Goal: Information Seeking & Learning: Find specific fact

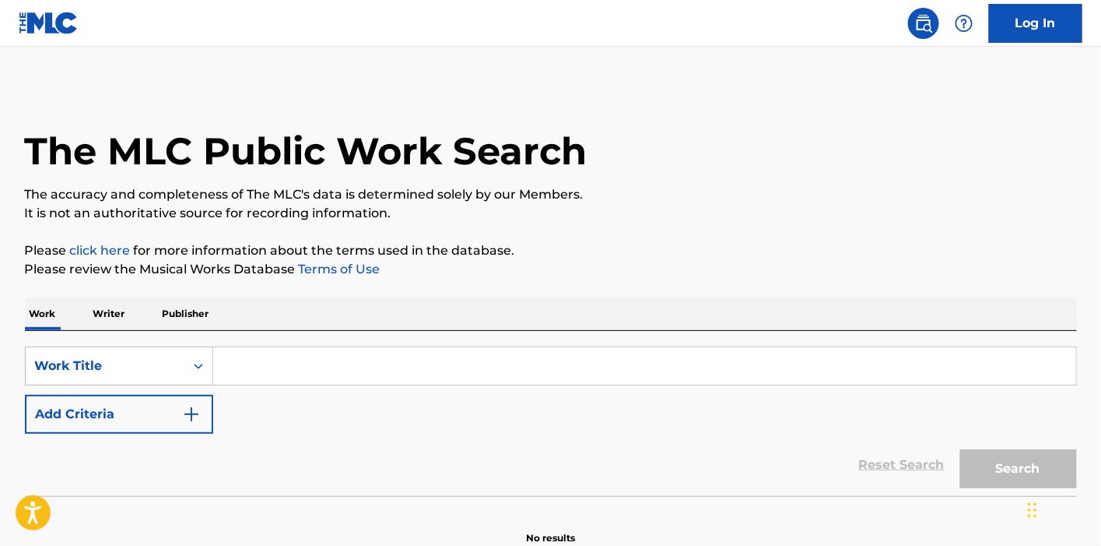
click at [244, 366] on input "Search Form" at bounding box center [644, 365] width 863 height 37
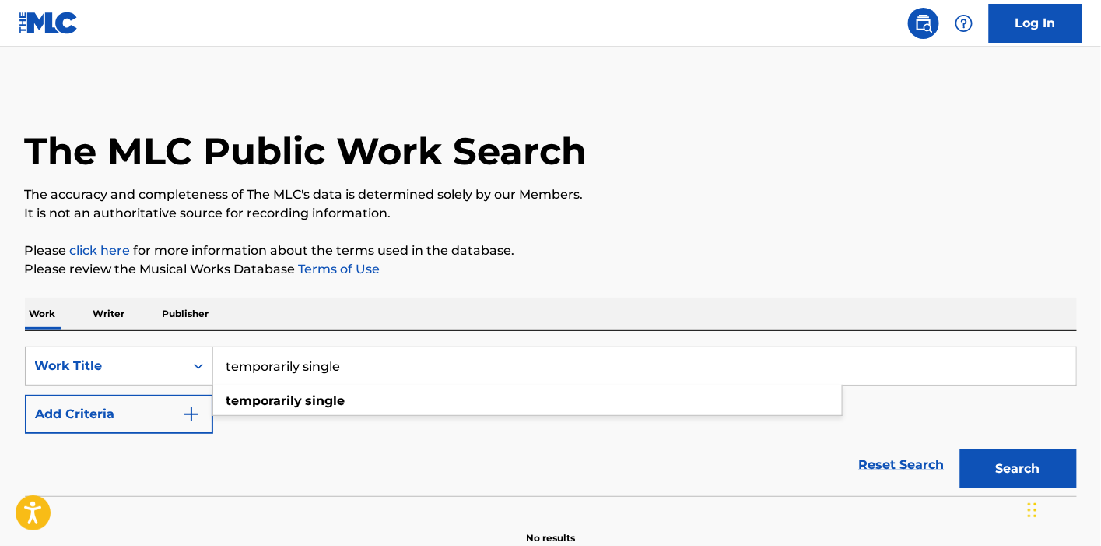
type input "temporarily single"
click at [960, 449] on button "Search" at bounding box center [1018, 468] width 117 height 39
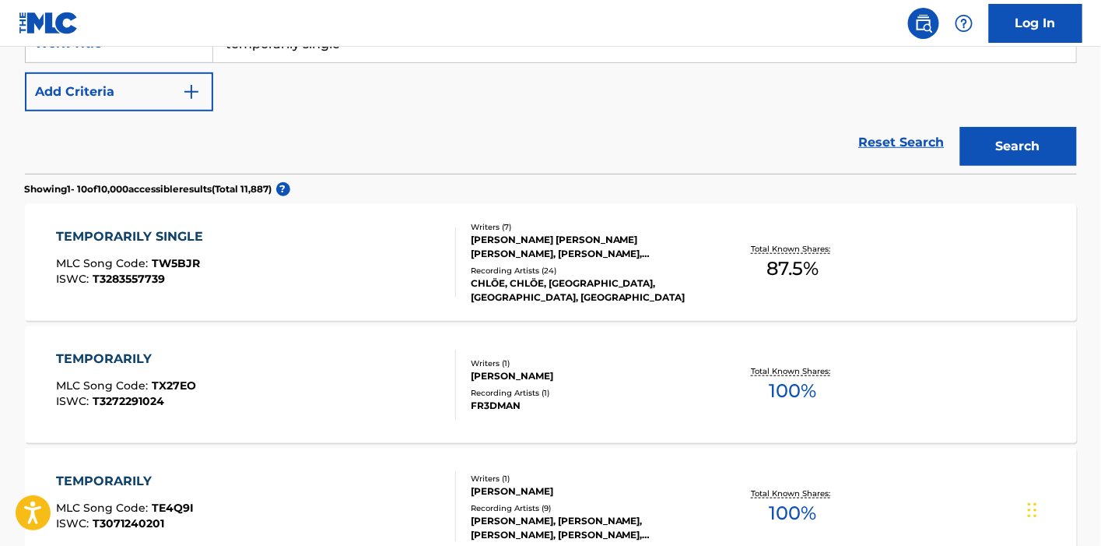
scroll to position [346, 0]
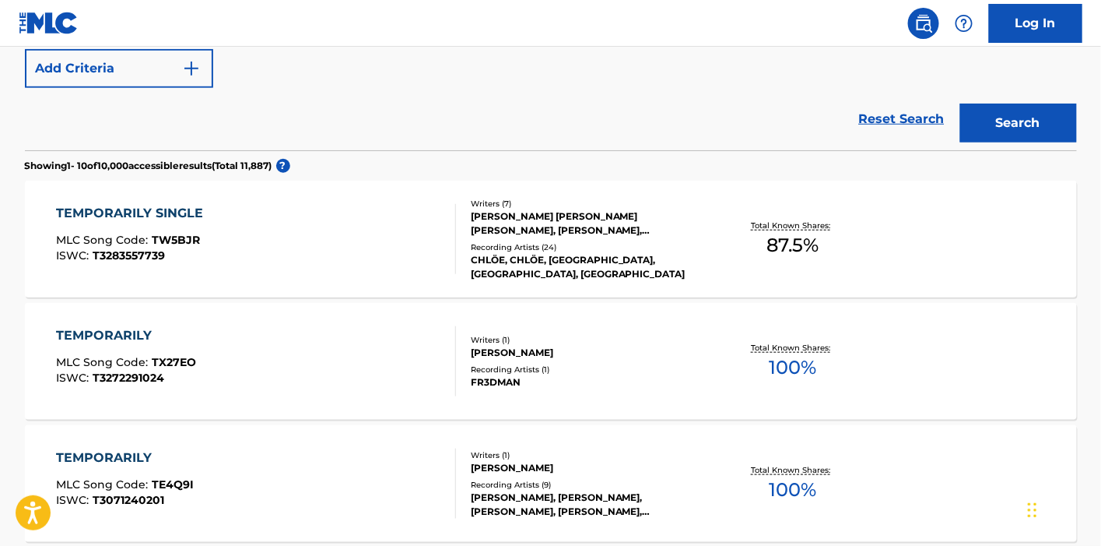
click at [536, 225] on div "[PERSON_NAME] [PERSON_NAME] [PERSON_NAME], [PERSON_NAME], [PERSON_NAME], [PERSO…" at bounding box center [588, 223] width 235 height 28
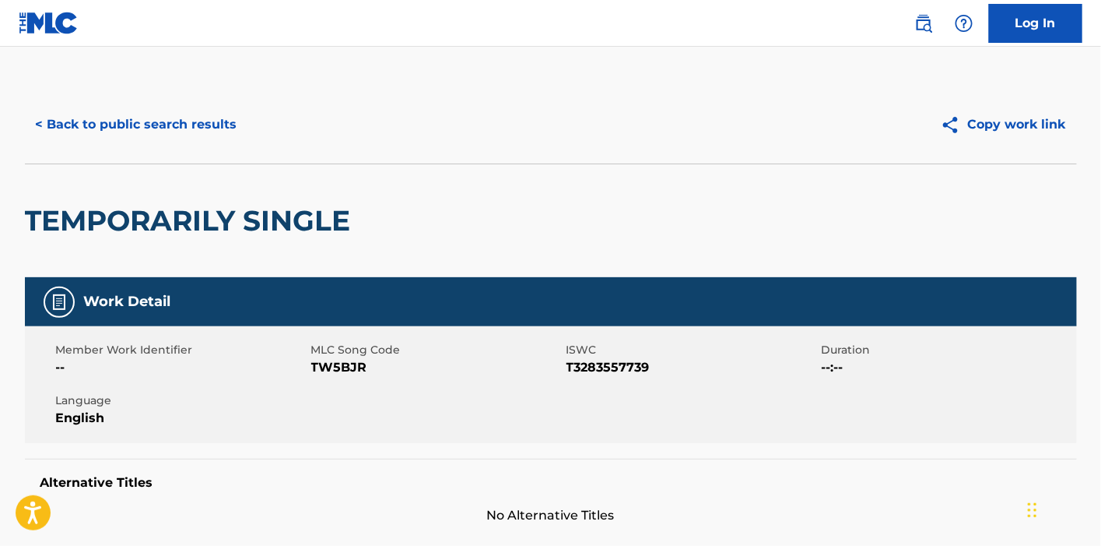
click at [212, 125] on button "< Back to public search results" at bounding box center [136, 124] width 223 height 39
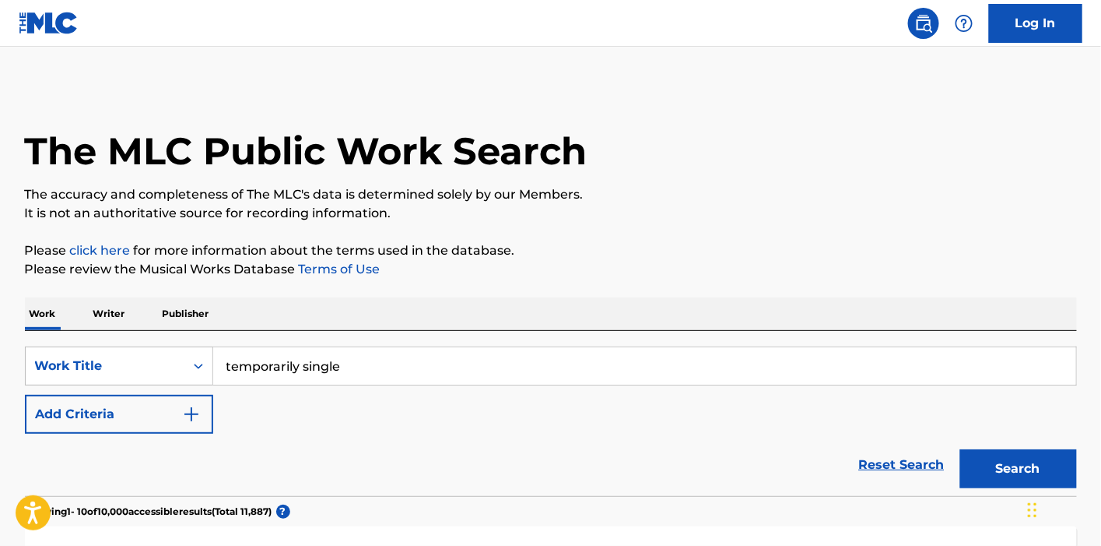
click at [172, 405] on button "Add Criteria" at bounding box center [119, 414] width 188 height 39
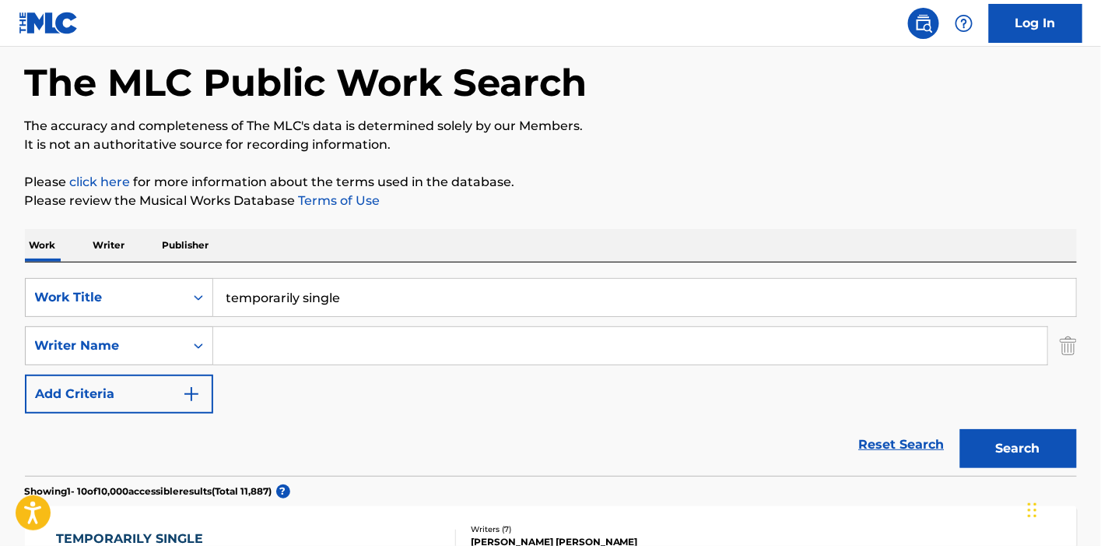
scroll to position [173, 0]
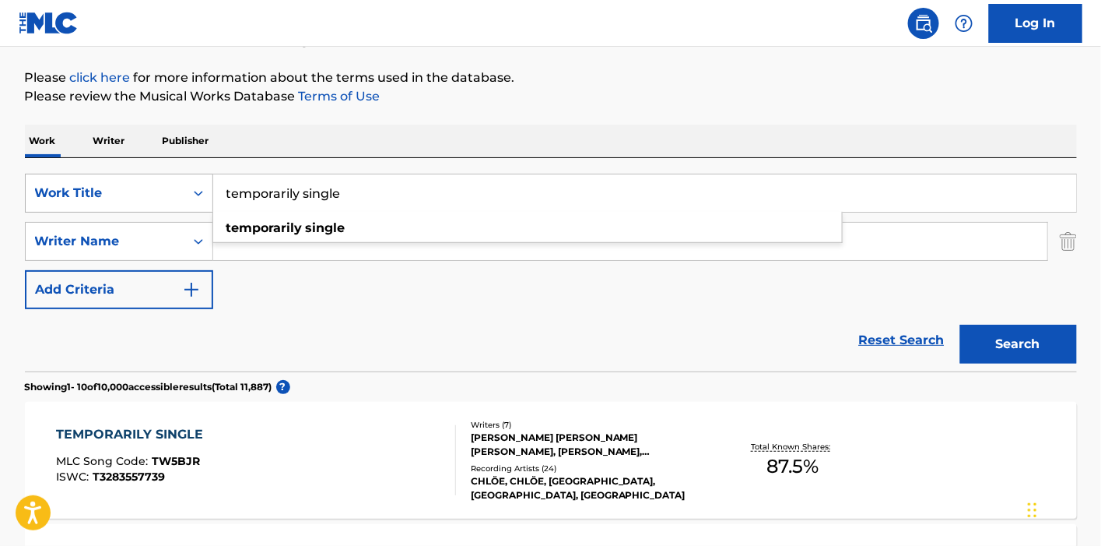
drag, startPoint x: 398, startPoint y: 201, endPoint x: 137, endPoint y: 179, distance: 262.4
click at [137, 179] on div "SearchWithCriteria477208df-14af-4b1d-a77d-624116b6bfa2 Work Title temporarily s…" at bounding box center [551, 193] width 1052 height 39
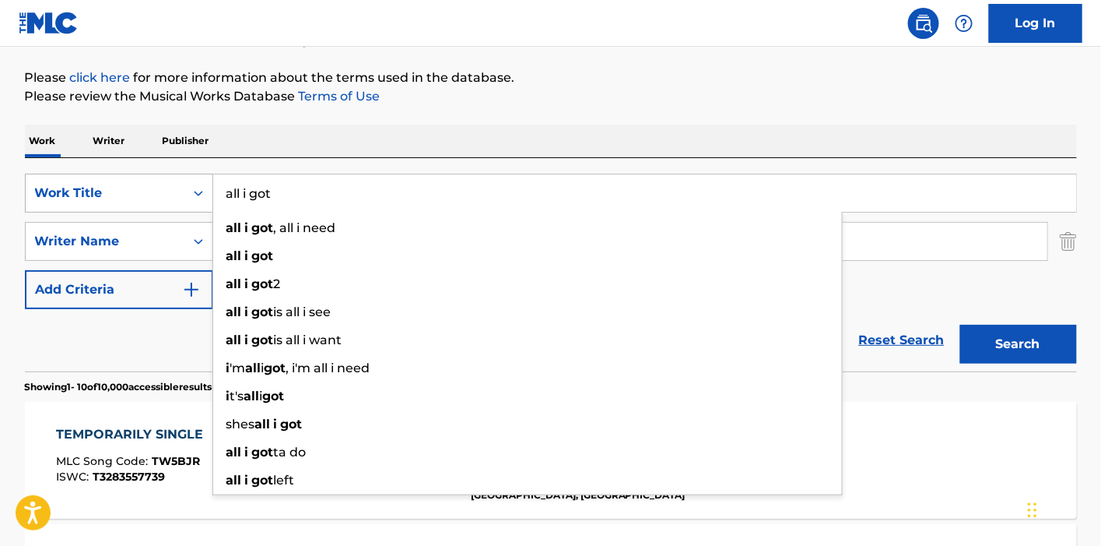
type input "all i got"
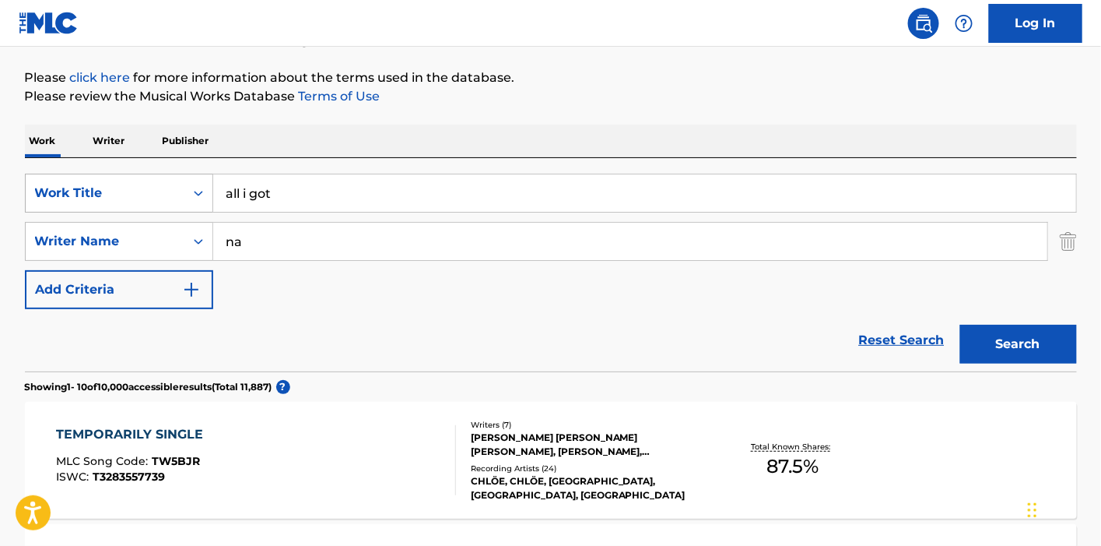
type input "n"
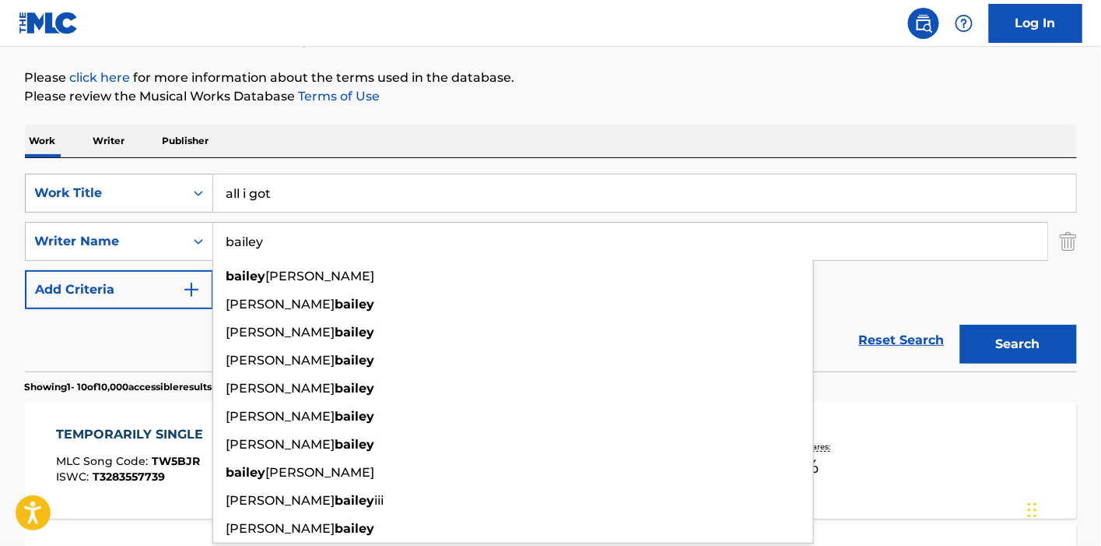
type input "bailey"
click at [960, 325] on button "Search" at bounding box center [1018, 344] width 117 height 39
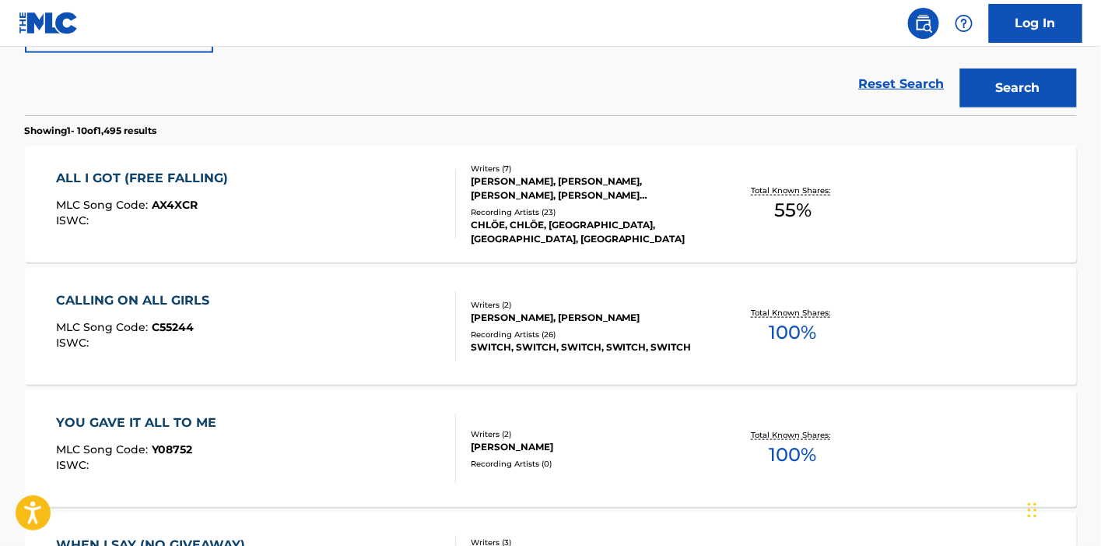
scroll to position [432, 0]
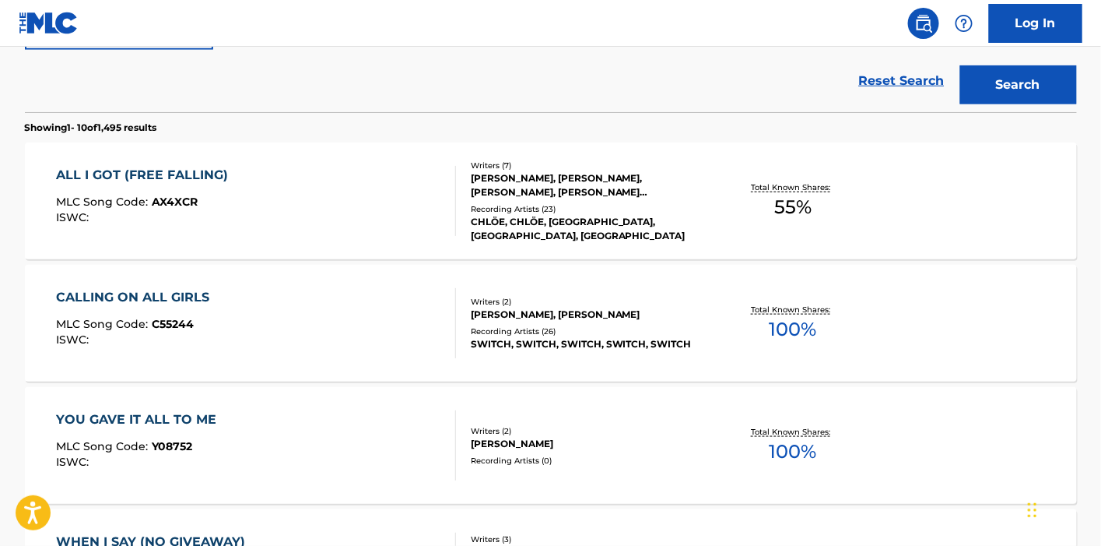
click at [290, 208] on div "ALL I GOT (FREE FALLING) MLC Song Code : AX4XCR ISWC :" at bounding box center [256, 201] width 400 height 70
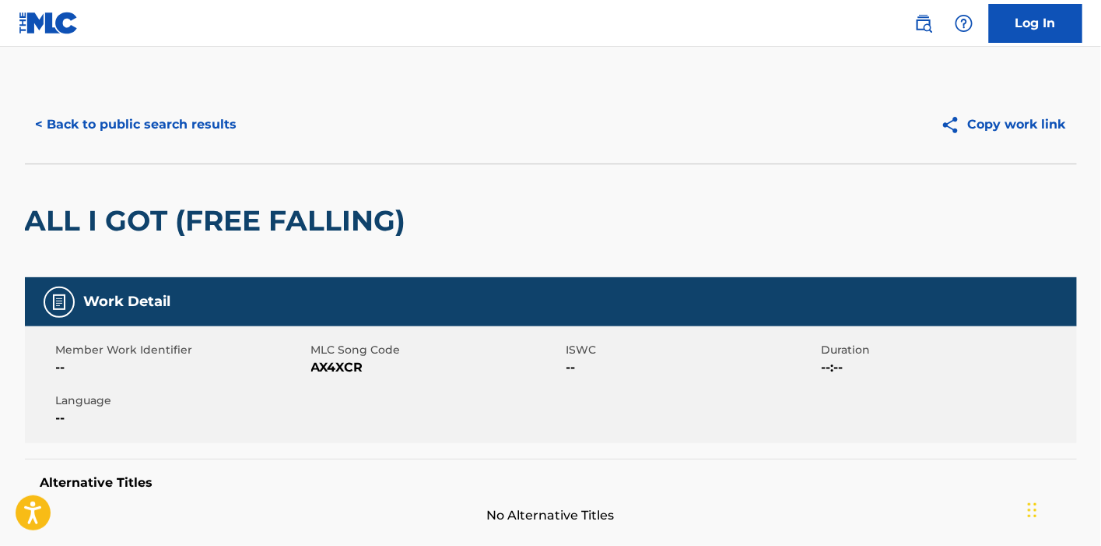
click at [177, 118] on button "< Back to public search results" at bounding box center [136, 124] width 223 height 39
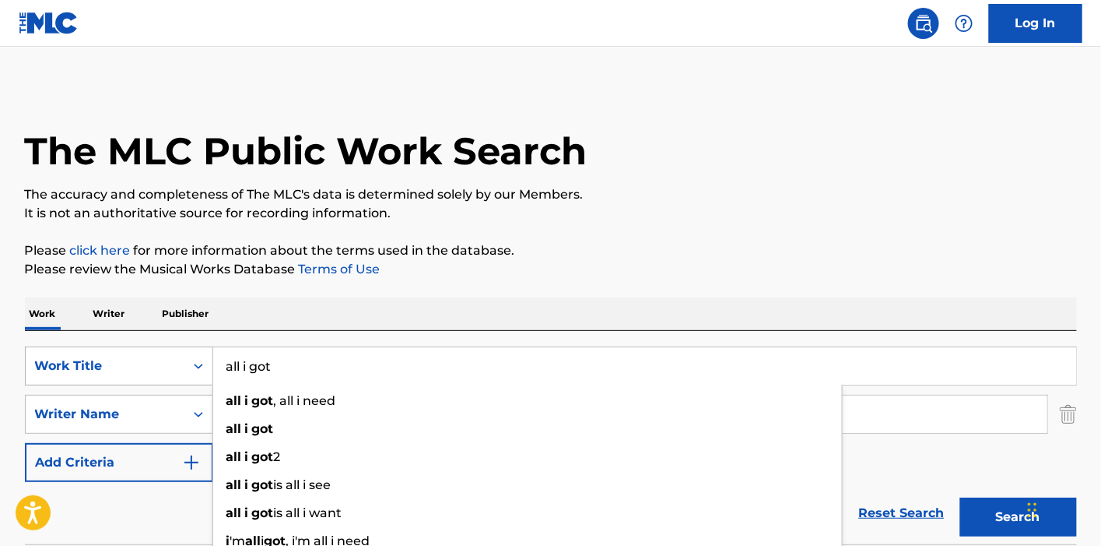
drag, startPoint x: 270, startPoint y: 373, endPoint x: 121, endPoint y: 374, distance: 148.7
click at [121, 374] on div "SearchWithCriteria477208df-14af-4b1d-a77d-624116b6bfa2 Work Title all i got all…" at bounding box center [551, 365] width 1052 height 39
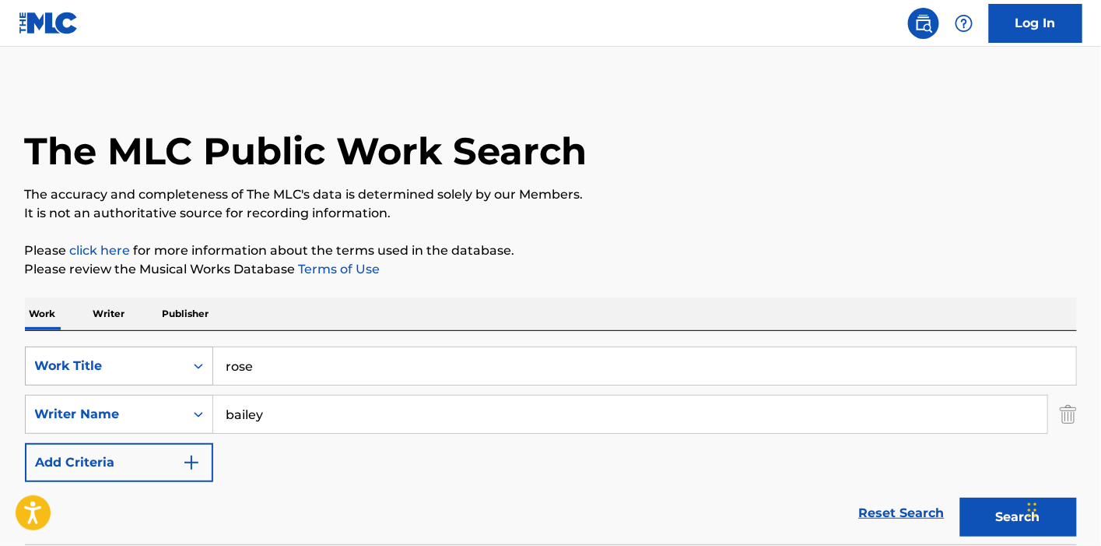
type input "rose"
click at [960, 497] on button "Search" at bounding box center [1018, 516] width 117 height 39
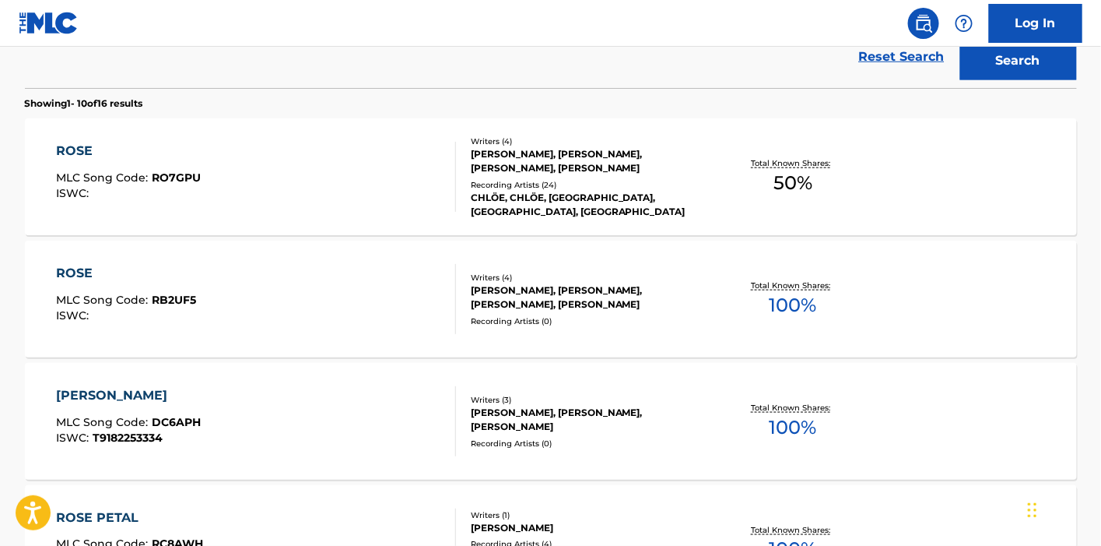
scroll to position [432, 0]
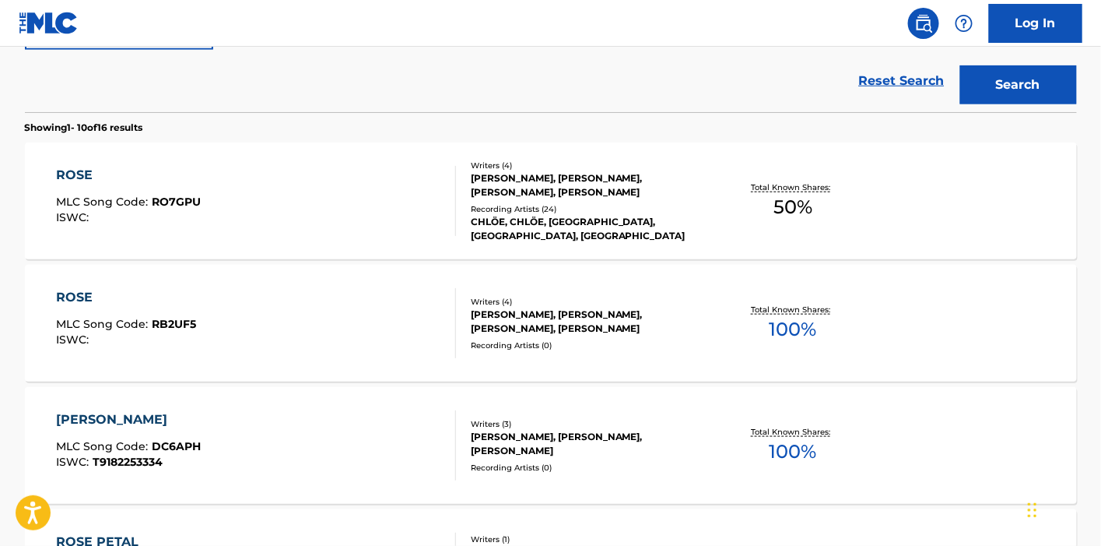
click at [472, 192] on div "[PERSON_NAME], [PERSON_NAME], [PERSON_NAME], [PERSON_NAME]" at bounding box center [588, 185] width 235 height 28
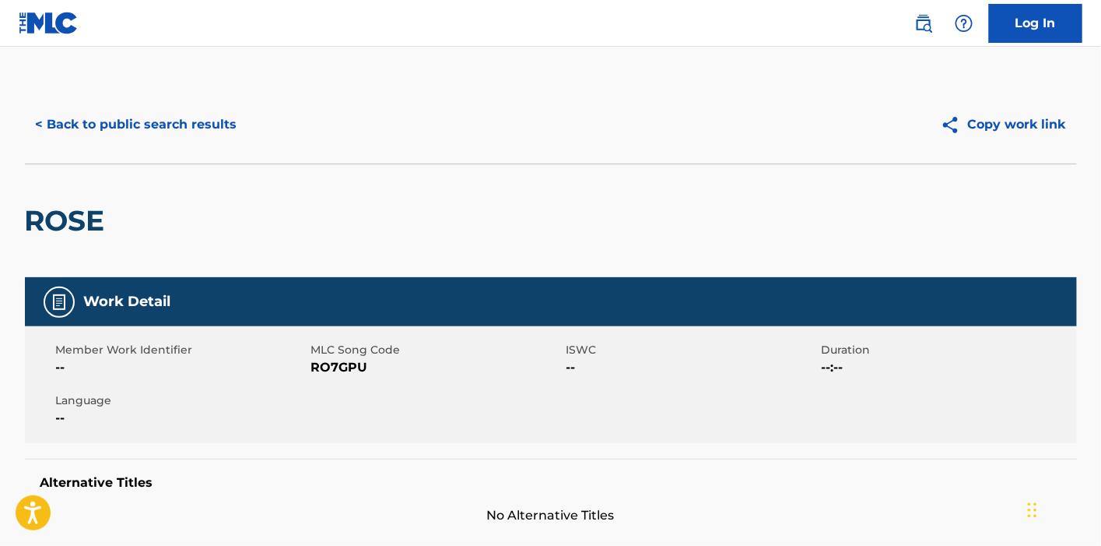
click at [142, 139] on button "< Back to public search results" at bounding box center [136, 124] width 223 height 39
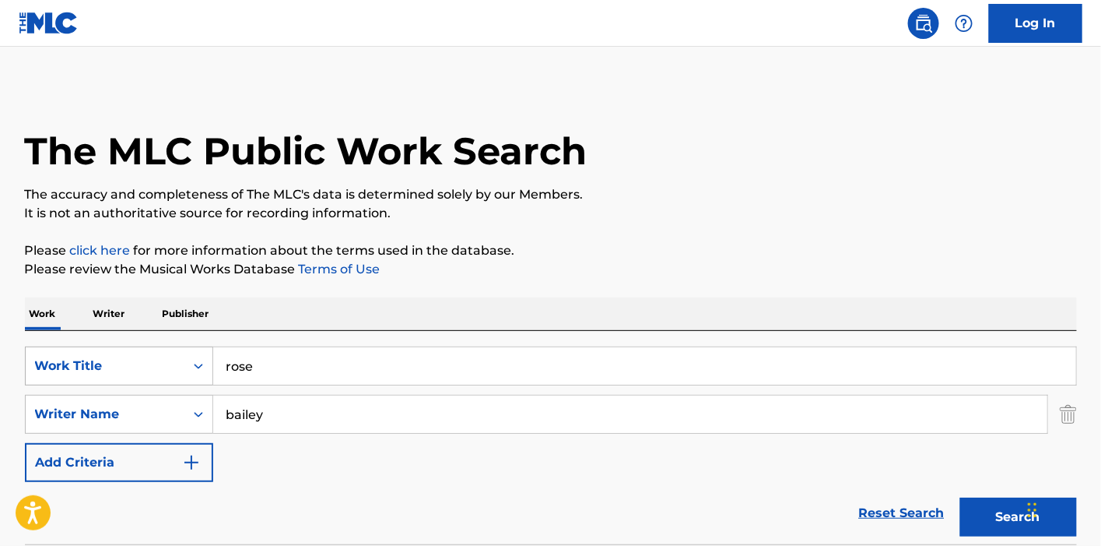
drag, startPoint x: 300, startPoint y: 377, endPoint x: 180, endPoint y: 377, distance: 120.6
click at [180, 377] on div "SearchWithCriteria477208df-14af-4b1d-a77d-624116b6bfa2 Work Title rose" at bounding box center [551, 365] width 1052 height 39
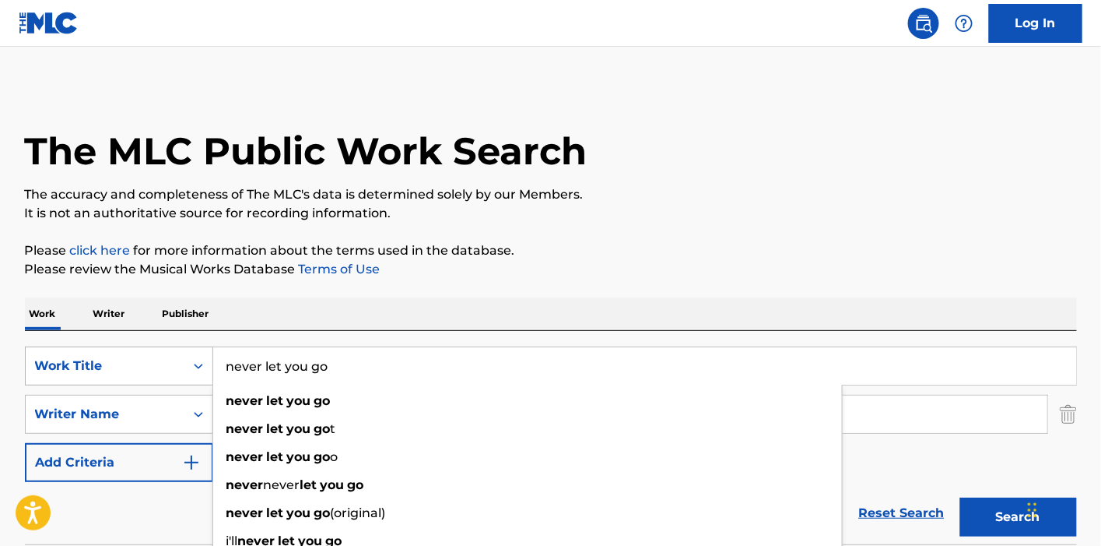
type input "never let you go"
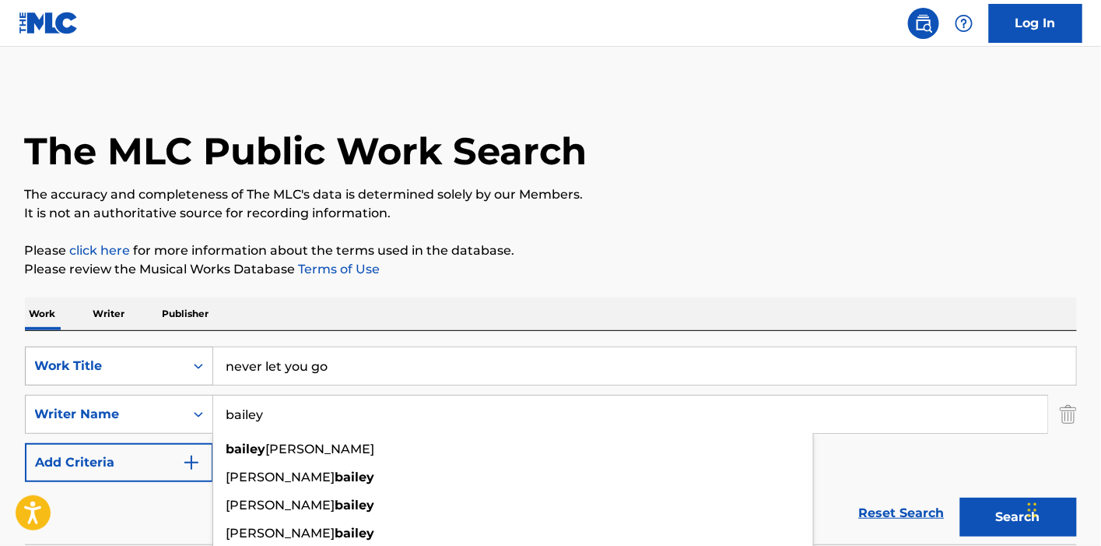
click at [960, 497] on button "Search" at bounding box center [1018, 516] width 117 height 39
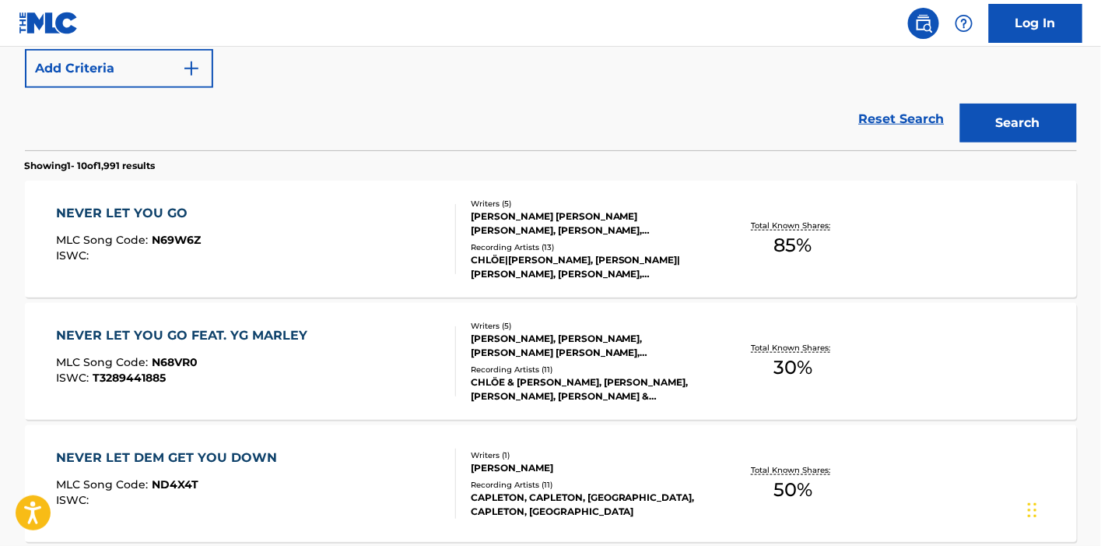
scroll to position [432, 0]
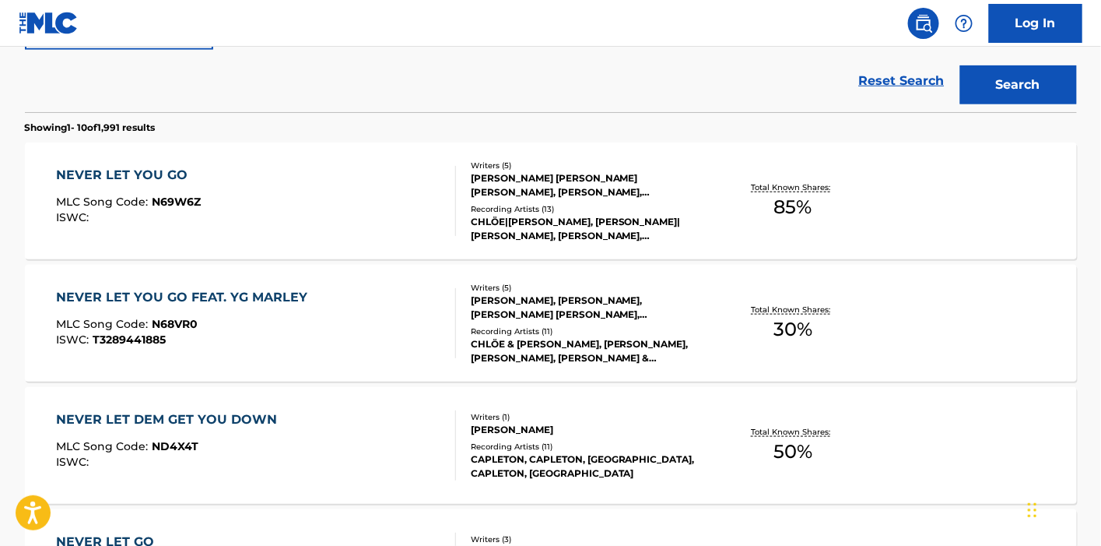
click at [369, 192] on div "NEVER LET YOU GO MLC Song Code : N69W6Z ISWC :" at bounding box center [256, 201] width 400 height 70
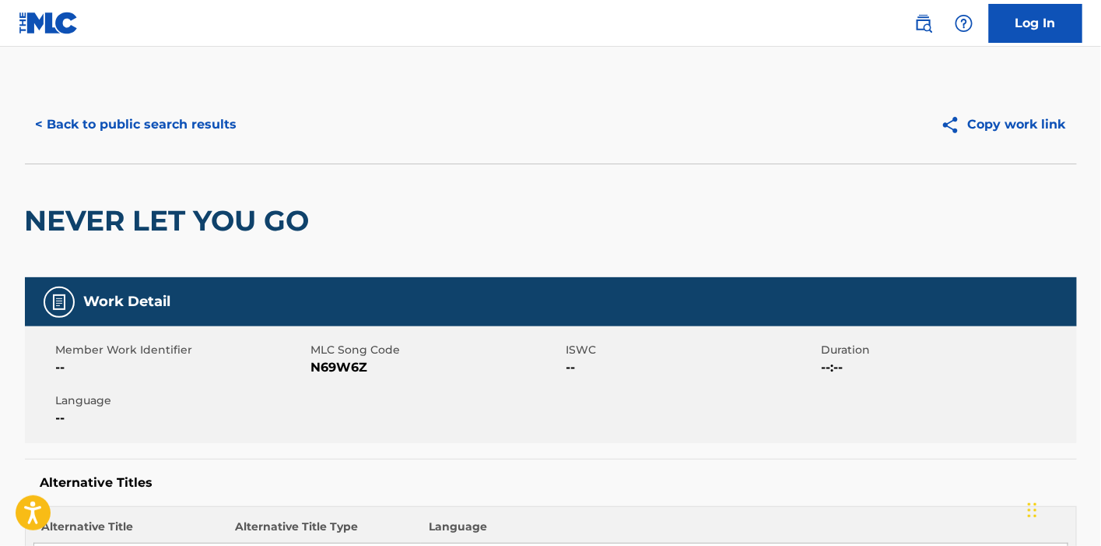
click at [167, 107] on button "< Back to public search results" at bounding box center [136, 124] width 223 height 39
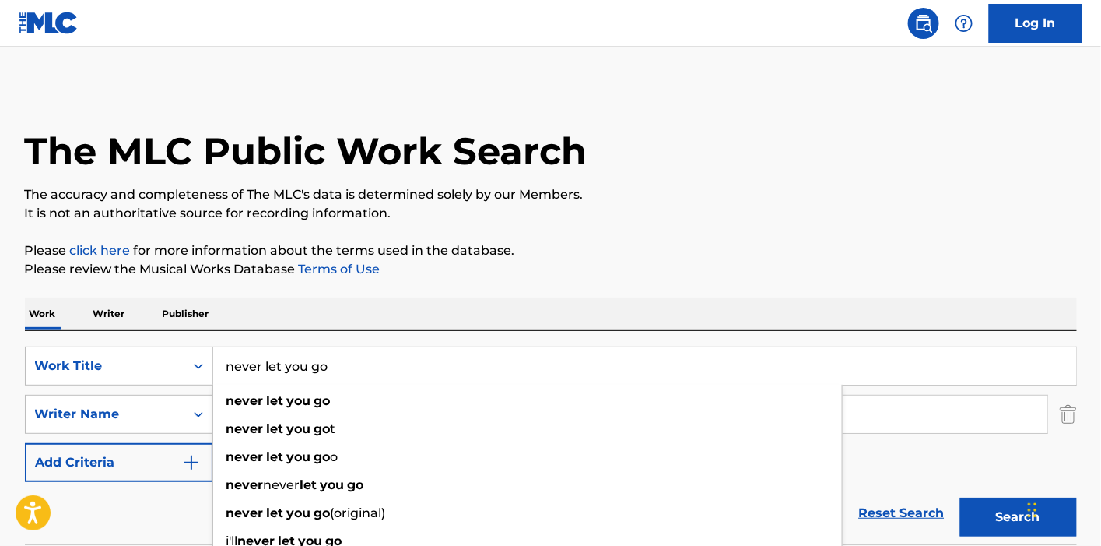
drag, startPoint x: 318, startPoint y: 348, endPoint x: 150, endPoint y: 330, distance: 169.1
click at [150, 331] on div "SearchWithCriteria477208df-14af-4b1d-a77d-624116b6bfa2 Work Title never let you…" at bounding box center [551, 437] width 1052 height 213
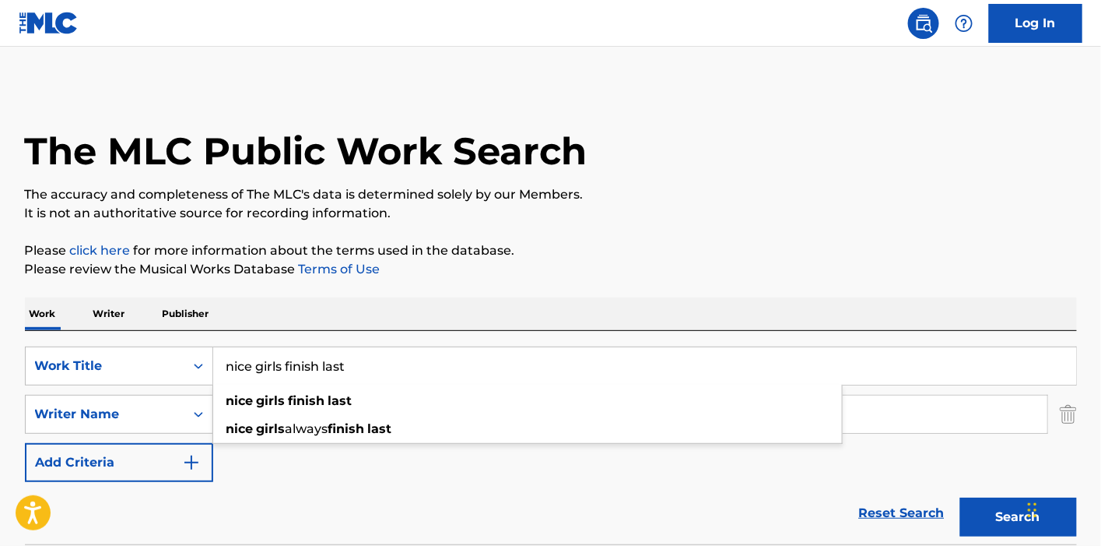
type input "nice girls finish last"
click at [960, 497] on button "Search" at bounding box center [1018, 516] width 117 height 39
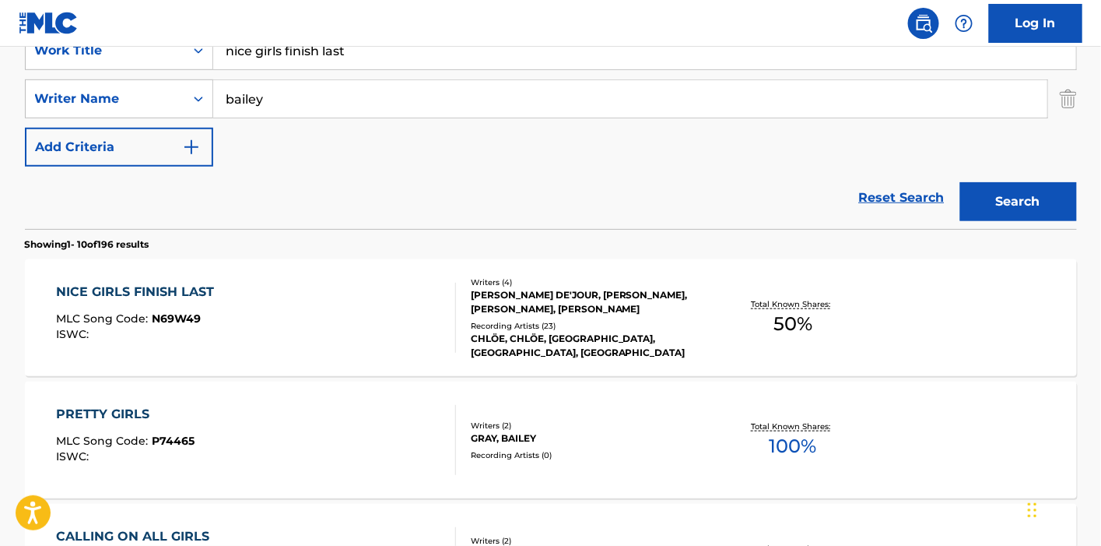
scroll to position [346, 0]
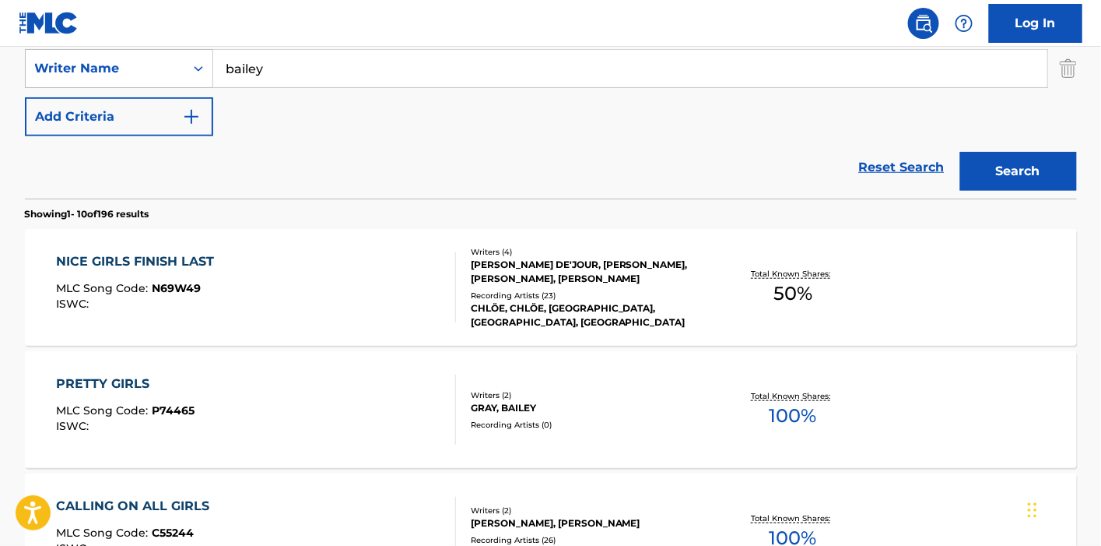
click at [406, 257] on div "NICE GIRLS FINISH LAST MLC Song Code : N69W49 ISWC :" at bounding box center [256, 287] width 400 height 70
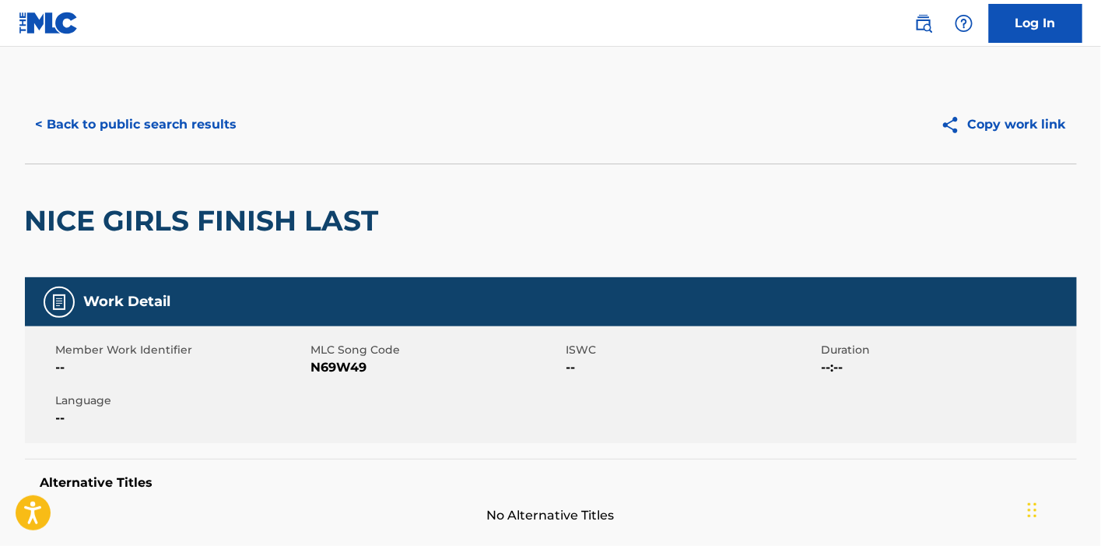
click at [195, 127] on button "< Back to public search results" at bounding box center [136, 124] width 223 height 39
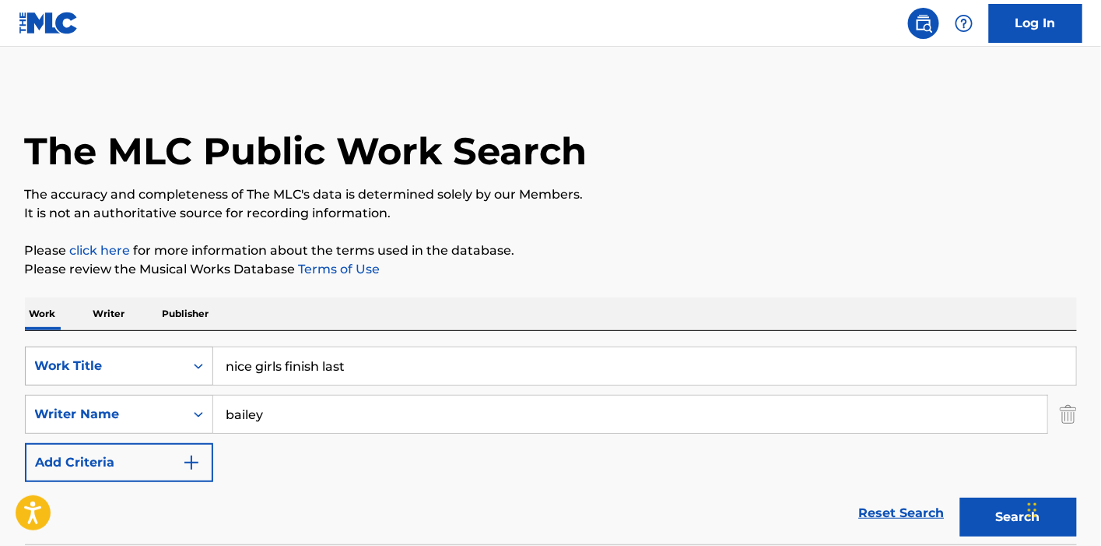
drag, startPoint x: 366, startPoint y: 371, endPoint x: 125, endPoint y: 365, distance: 240.6
click at [125, 365] on div "SearchWithCriteria477208df-14af-4b1d-a77d-624116b6bfa2 Work Title nice girls fi…" at bounding box center [551, 365] width 1052 height 39
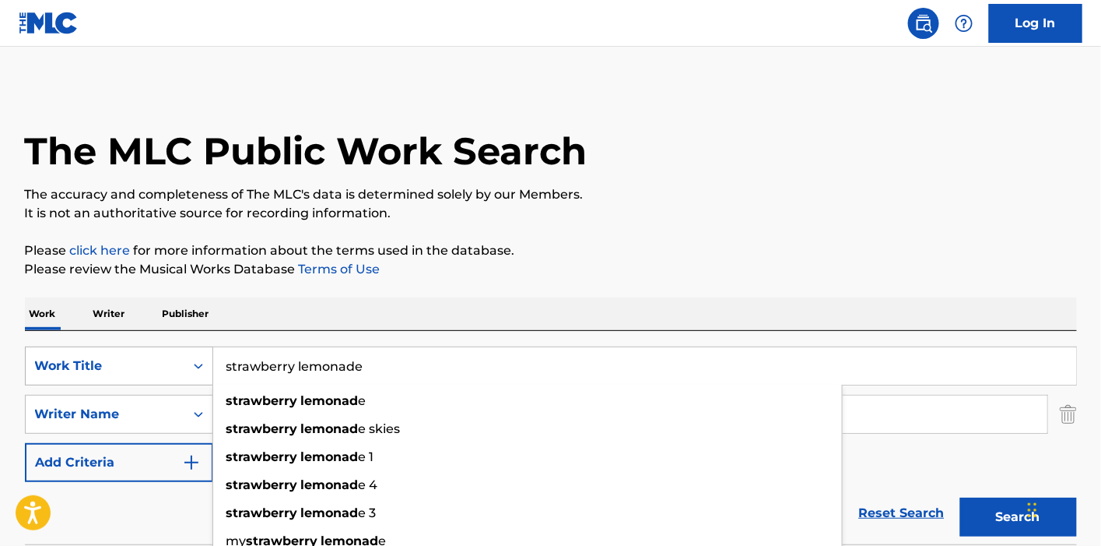
type input "strawberry lemonade"
click at [960, 497] on button "Search" at bounding box center [1018, 516] width 117 height 39
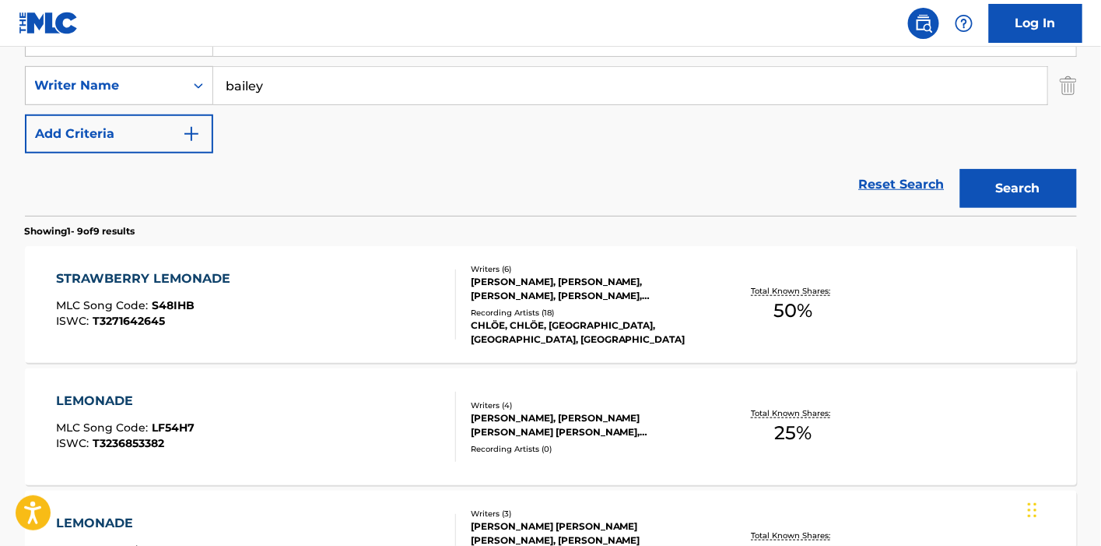
scroll to position [432, 0]
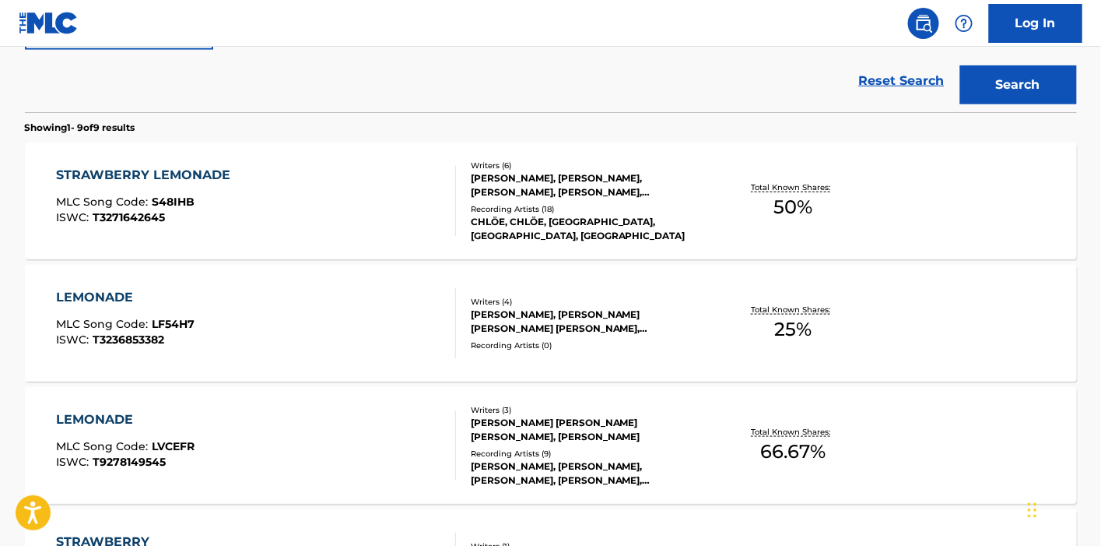
click at [314, 219] on div "STRAWBERRY LEMONADE MLC Song Code : S48IHB ISWC : T3271642645" at bounding box center [256, 201] width 400 height 70
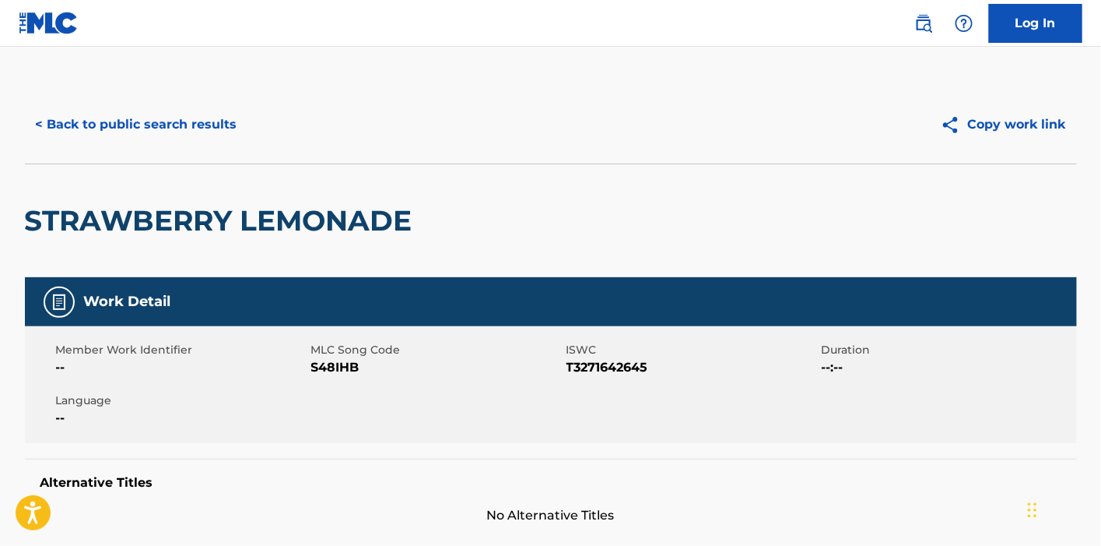
click at [182, 136] on button "< Back to public search results" at bounding box center [136, 124] width 223 height 39
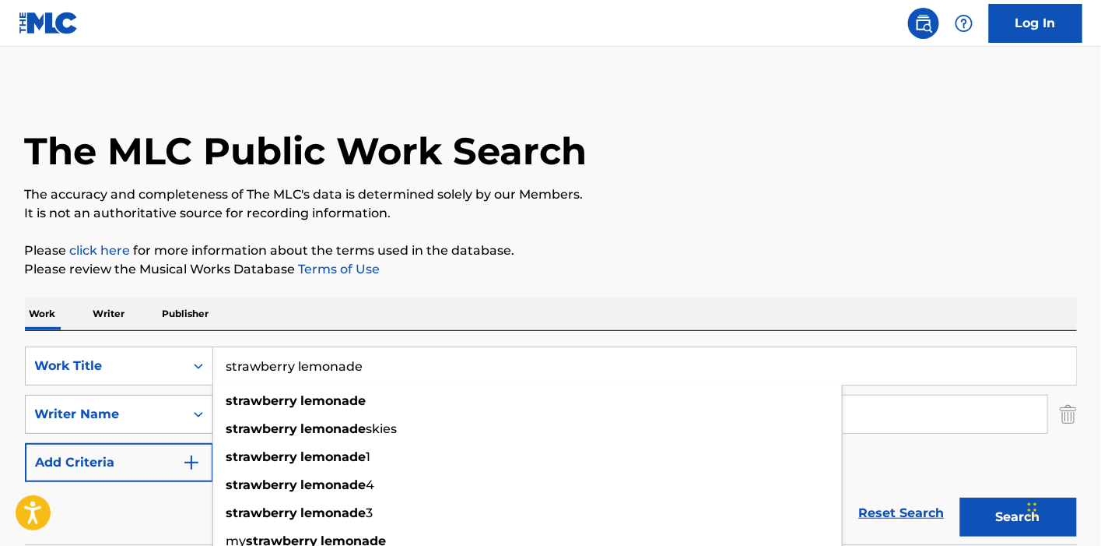
drag, startPoint x: 401, startPoint y: 363, endPoint x: 226, endPoint y: 356, distance: 174.5
click at [226, 356] on input "strawberry lemonade" at bounding box center [644, 365] width 863 height 37
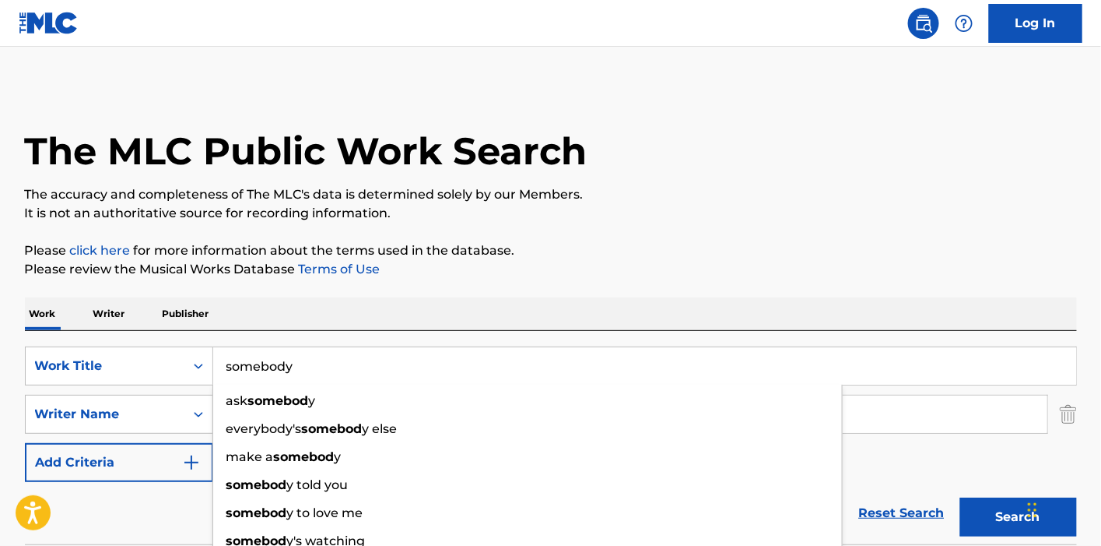
type input "somebody"
click at [960, 497] on button "Search" at bounding box center [1018, 516] width 117 height 39
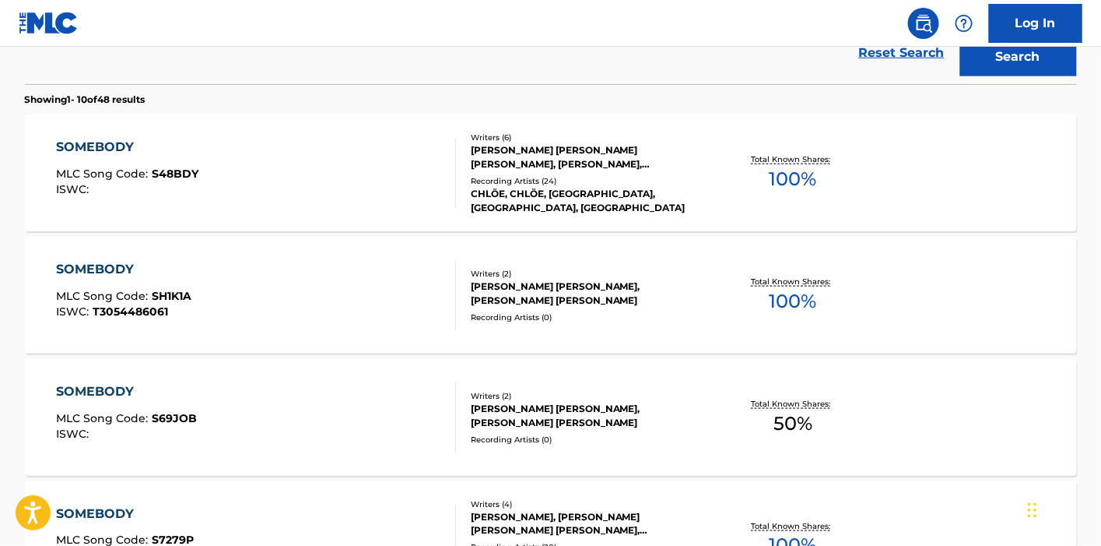
scroll to position [432, 0]
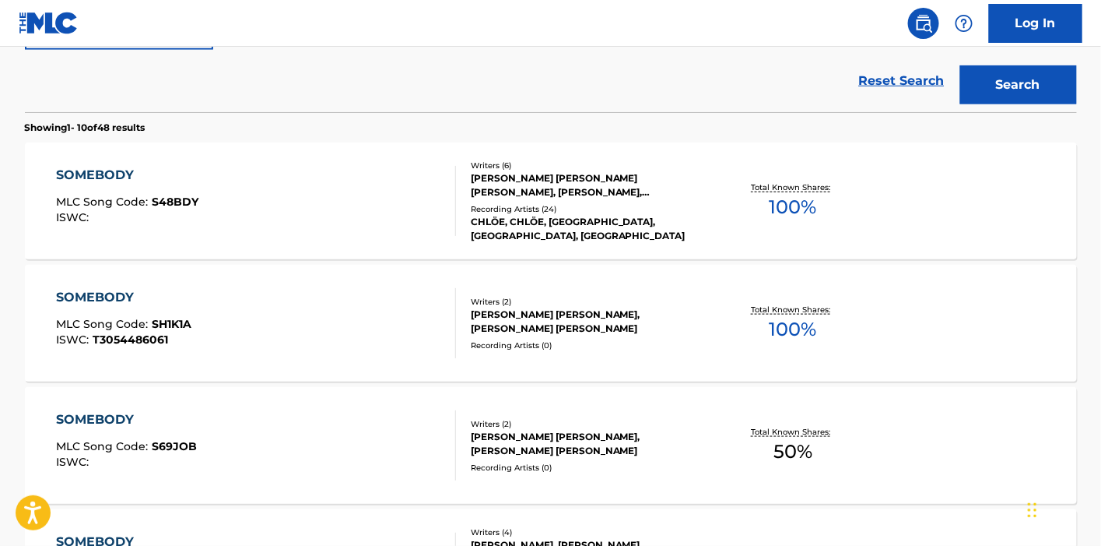
click at [430, 200] on div "SOMEBODY MLC Song Code : S48BDY ISWC :" at bounding box center [256, 201] width 400 height 70
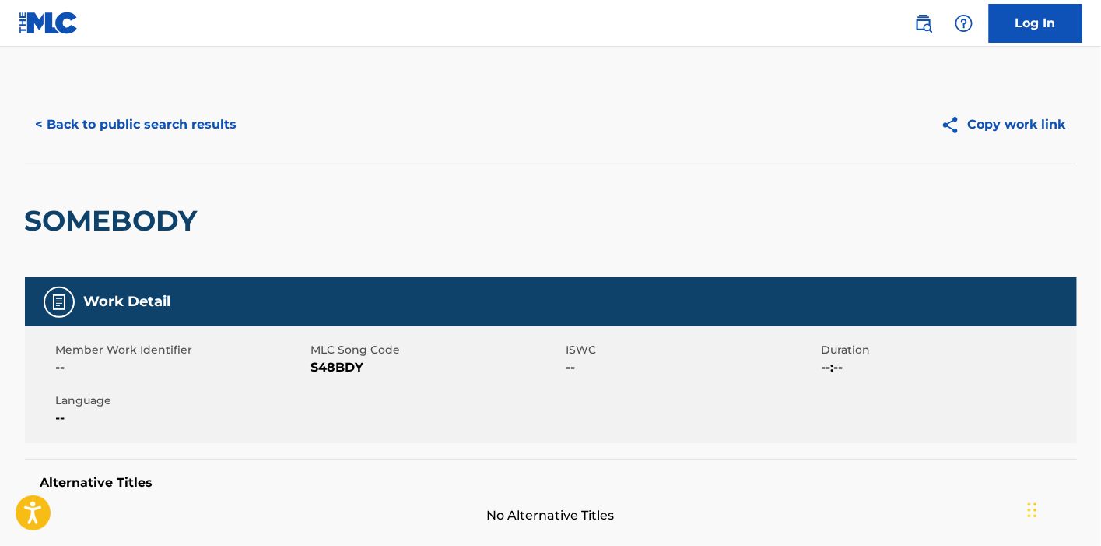
click at [969, 134] on button "Copy work link" at bounding box center [1003, 124] width 147 height 39
click at [219, 122] on button "< Back to public search results" at bounding box center [136, 124] width 223 height 39
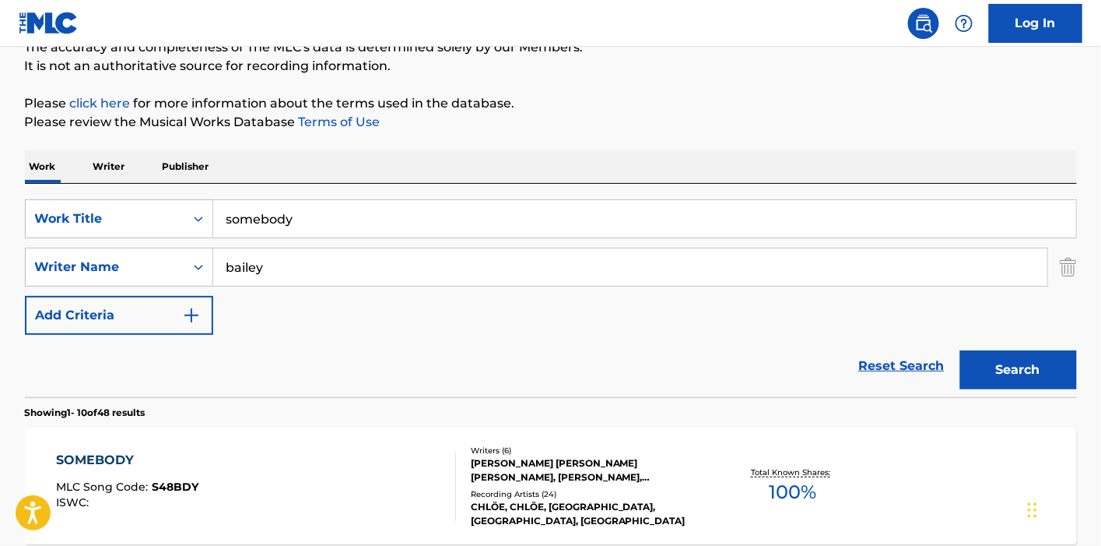
scroll to position [2, 0]
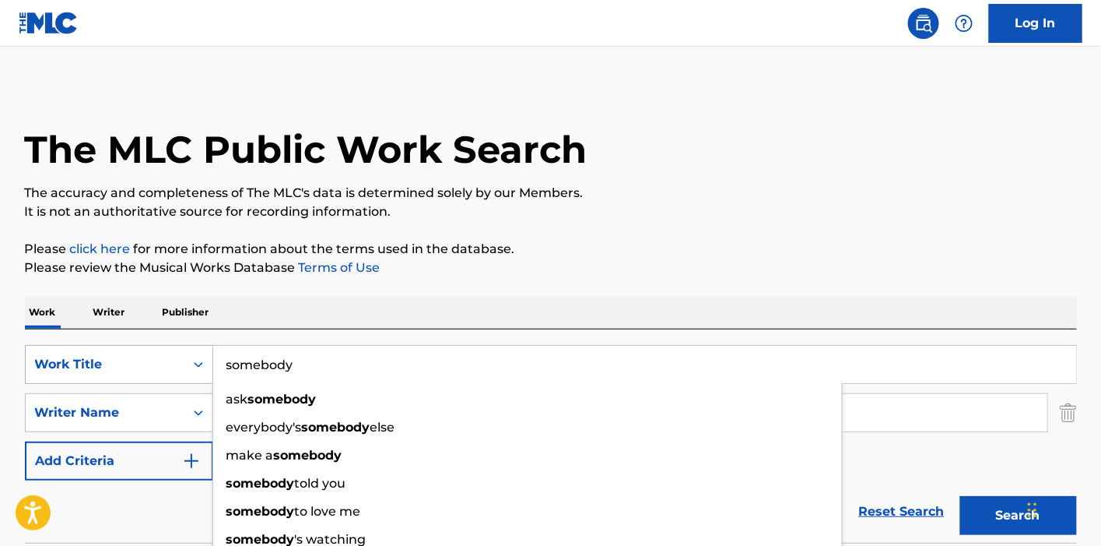
drag, startPoint x: 317, startPoint y: 352, endPoint x: 195, endPoint y: 353, distance: 121.4
click at [195, 353] on div "SearchWithCriteria477208df-14af-4b1d-a77d-624116b6bfa2 Work Title somebody ask …" at bounding box center [551, 364] width 1052 height 39
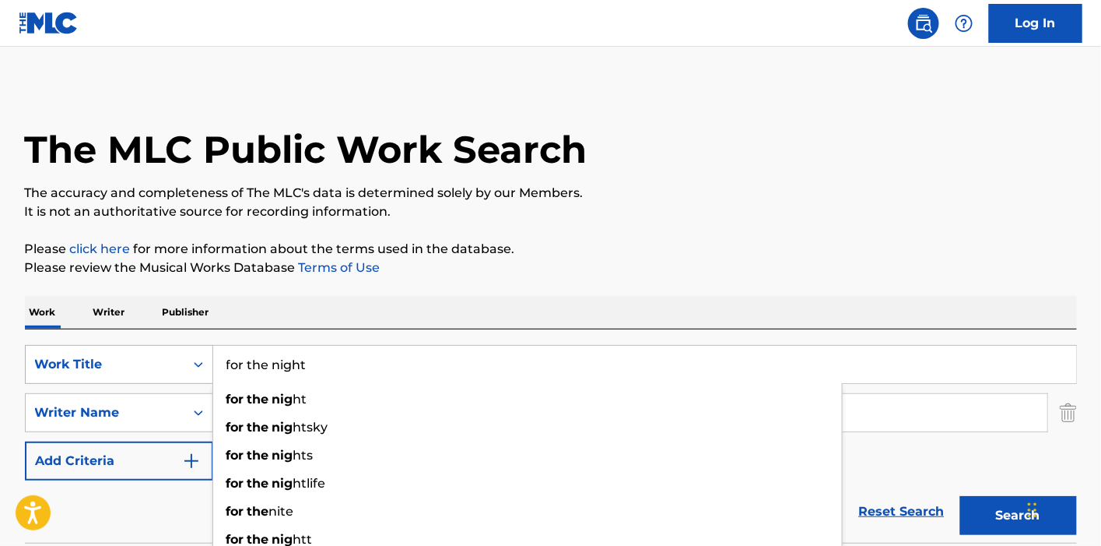
type input "for the night"
click at [960, 496] on button "Search" at bounding box center [1018, 515] width 117 height 39
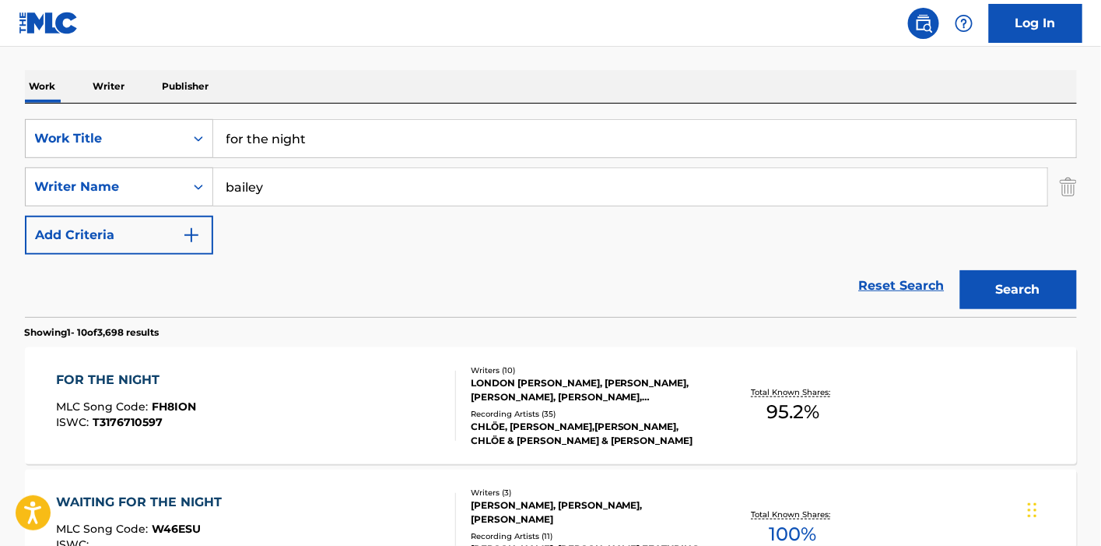
scroll to position [348, 0]
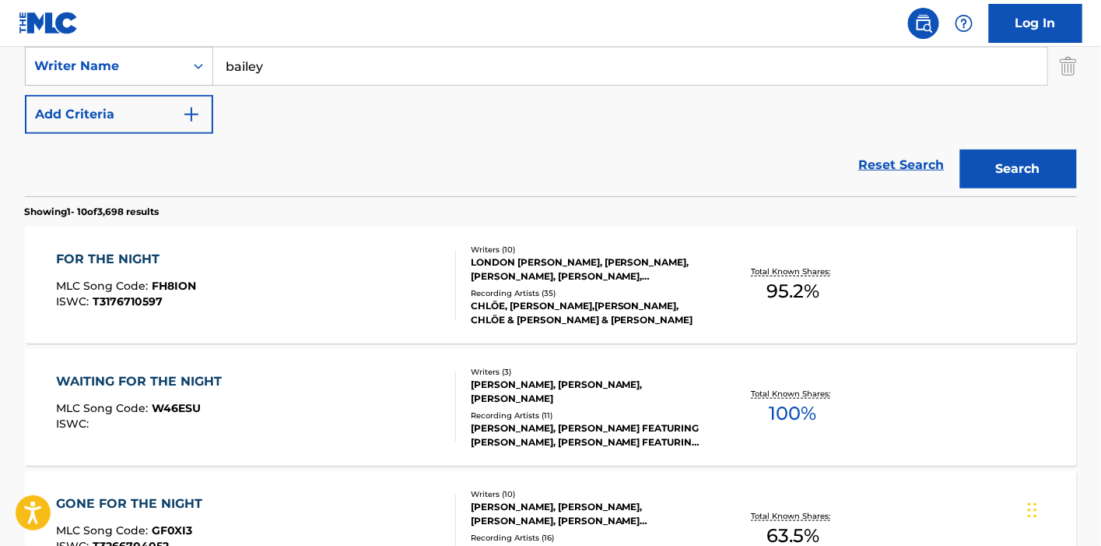
click at [533, 283] on div "Writers ( 10 ) LONDON [PERSON_NAME], [PERSON_NAME], [PERSON_NAME], [PERSON_NAME…" at bounding box center [581, 285] width 250 height 83
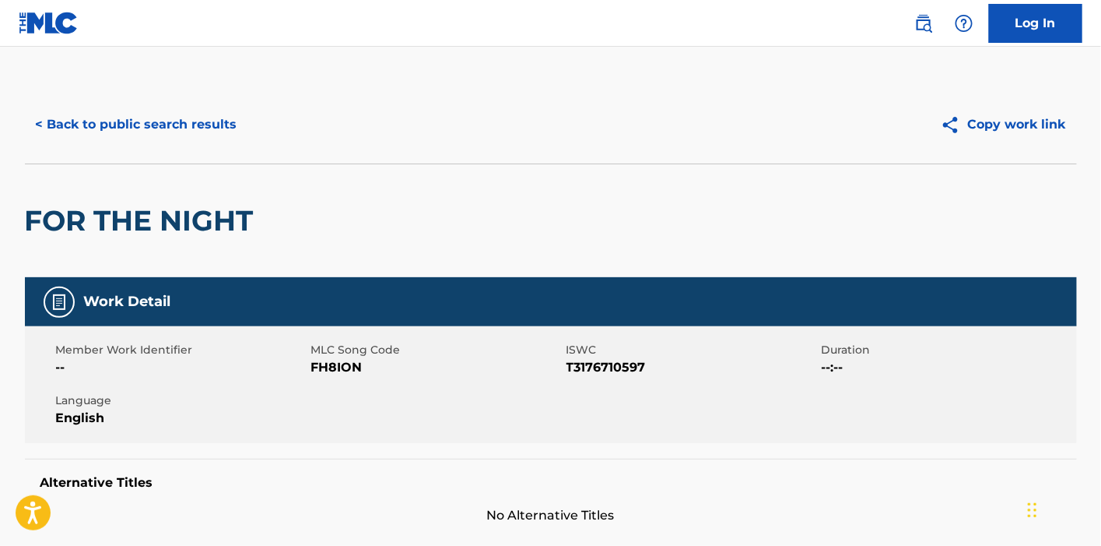
click at [146, 122] on button "< Back to public search results" at bounding box center [136, 124] width 223 height 39
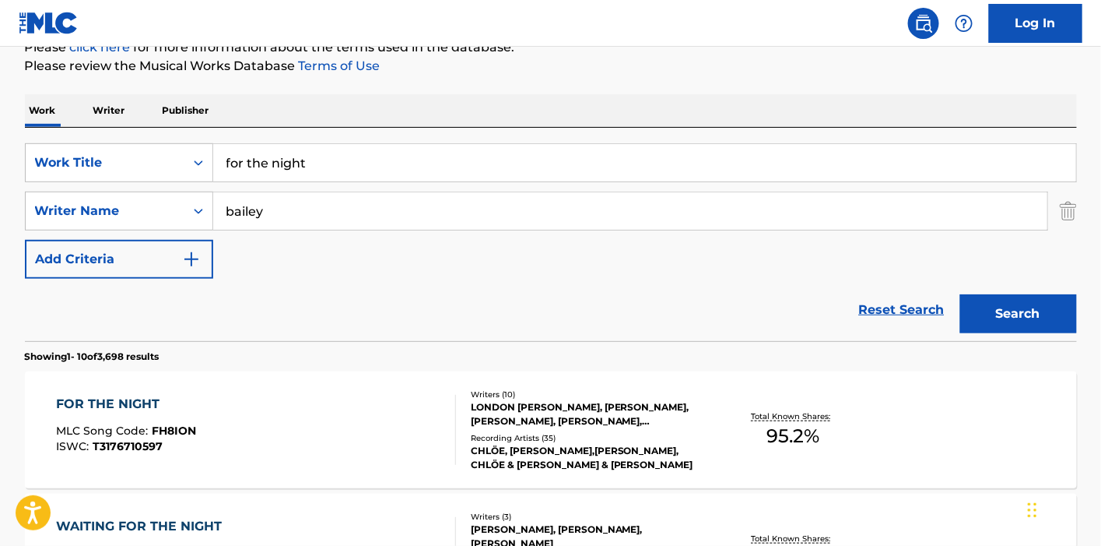
scroll to position [167, 0]
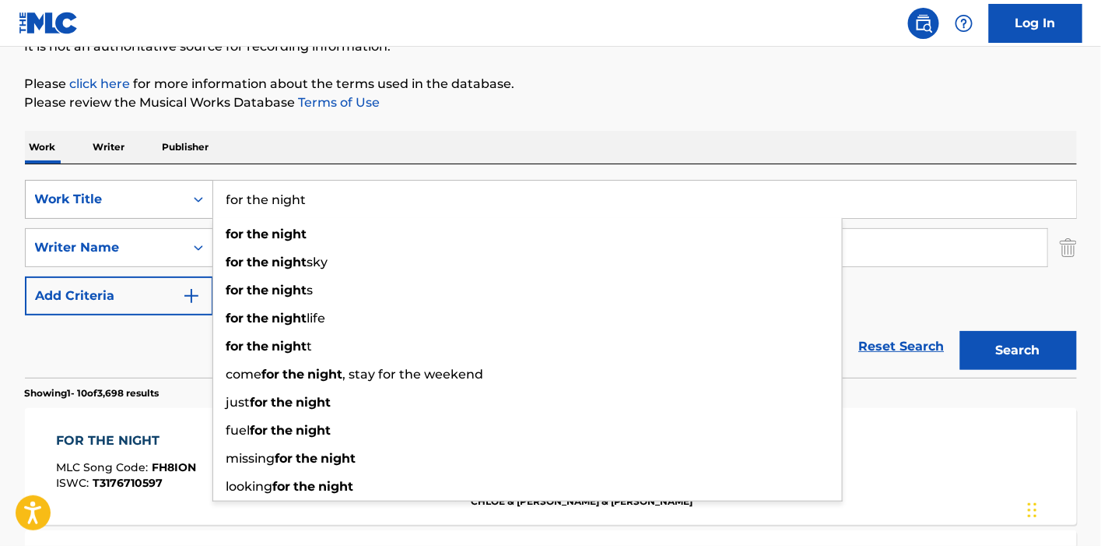
drag, startPoint x: 338, startPoint y: 212, endPoint x: 209, endPoint y: 210, distance: 129.2
click at [209, 210] on div "SearchWithCriteria477208df-14af-4b1d-a77d-624116b6bfa2 Work Title for the night…" at bounding box center [551, 199] width 1052 height 39
click at [367, 196] on input "for the night" at bounding box center [644, 199] width 863 height 37
drag, startPoint x: 357, startPoint y: 196, endPoint x: 202, endPoint y: 193, distance: 155.7
click at [202, 193] on div "SearchWithCriteria477208df-14af-4b1d-a77d-624116b6bfa2 Work Title for the night…" at bounding box center [551, 199] width 1052 height 39
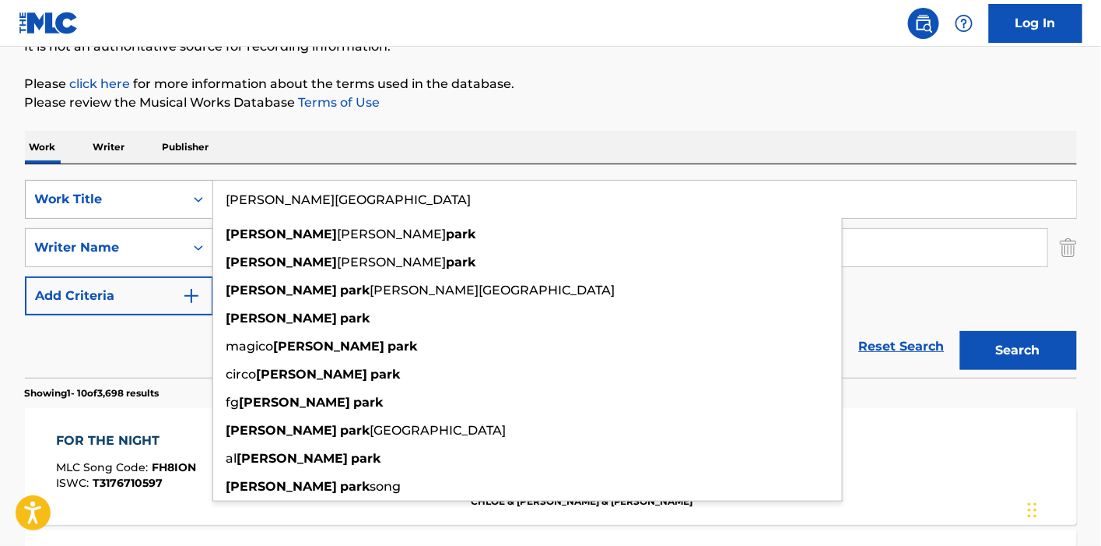
type input "[PERSON_NAME][GEOGRAPHIC_DATA]"
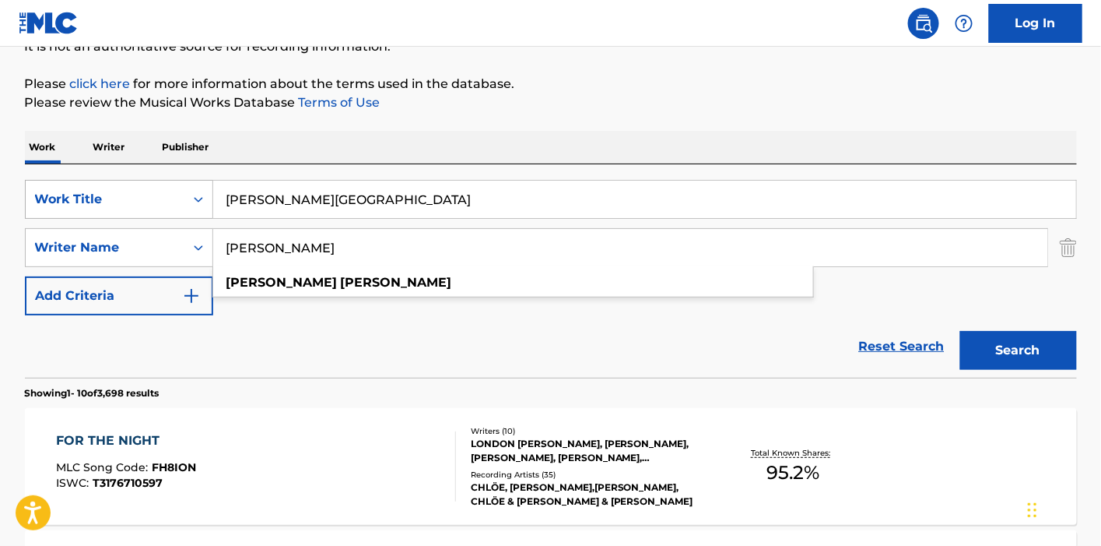
type input "[PERSON_NAME]"
click at [960, 331] on button "Search" at bounding box center [1018, 350] width 117 height 39
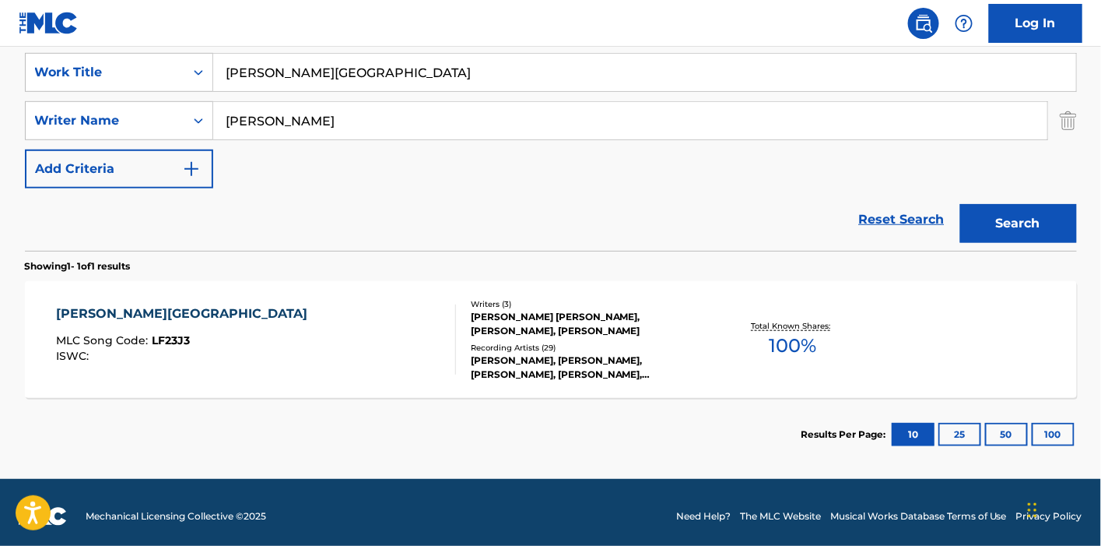
scroll to position [300, 0]
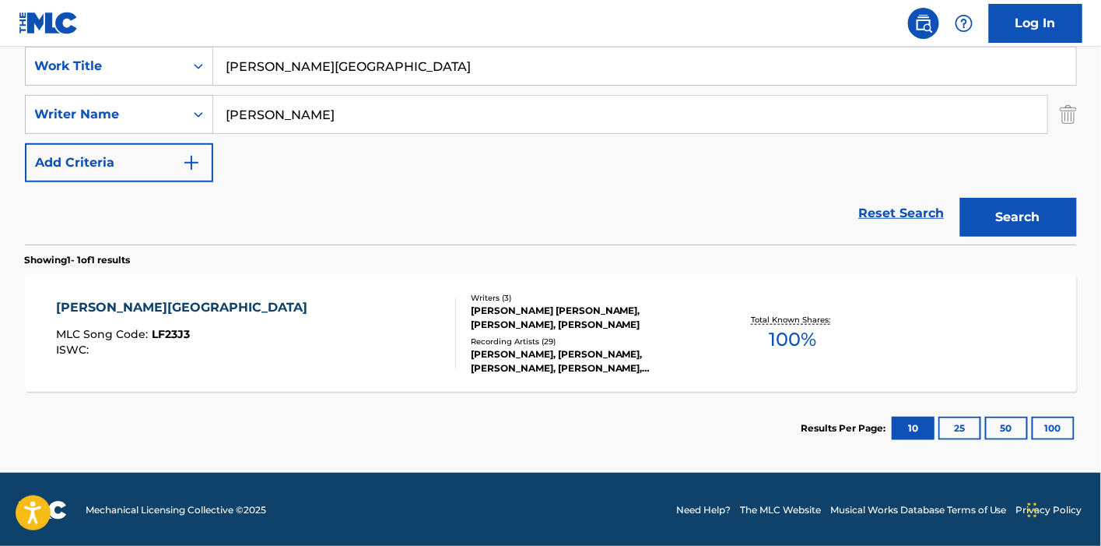
click at [478, 308] on div "[PERSON_NAME] [PERSON_NAME], [PERSON_NAME], [PERSON_NAME]" at bounding box center [588, 318] width 235 height 28
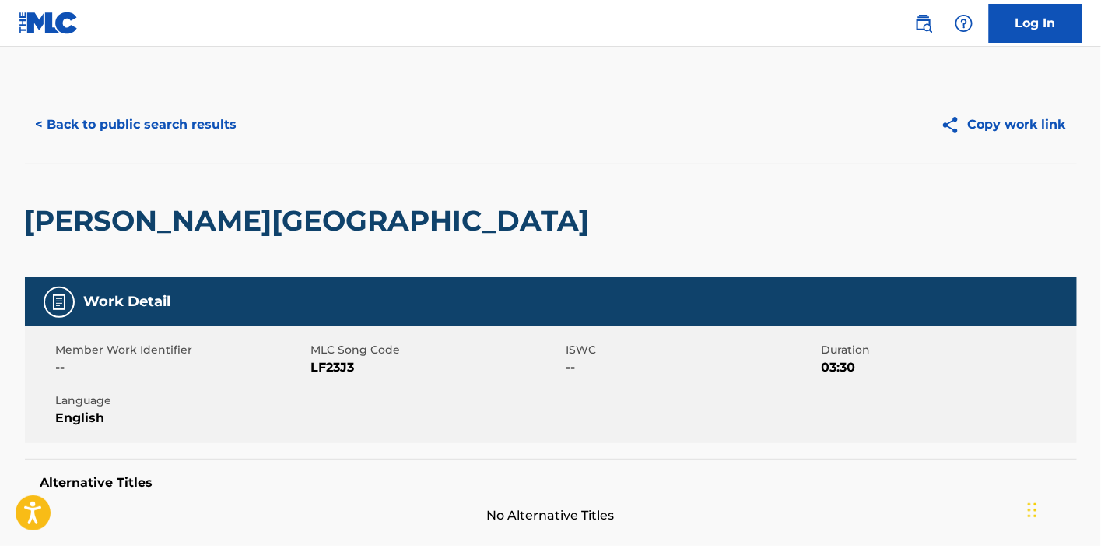
click at [135, 134] on button "< Back to public search results" at bounding box center [136, 124] width 223 height 39
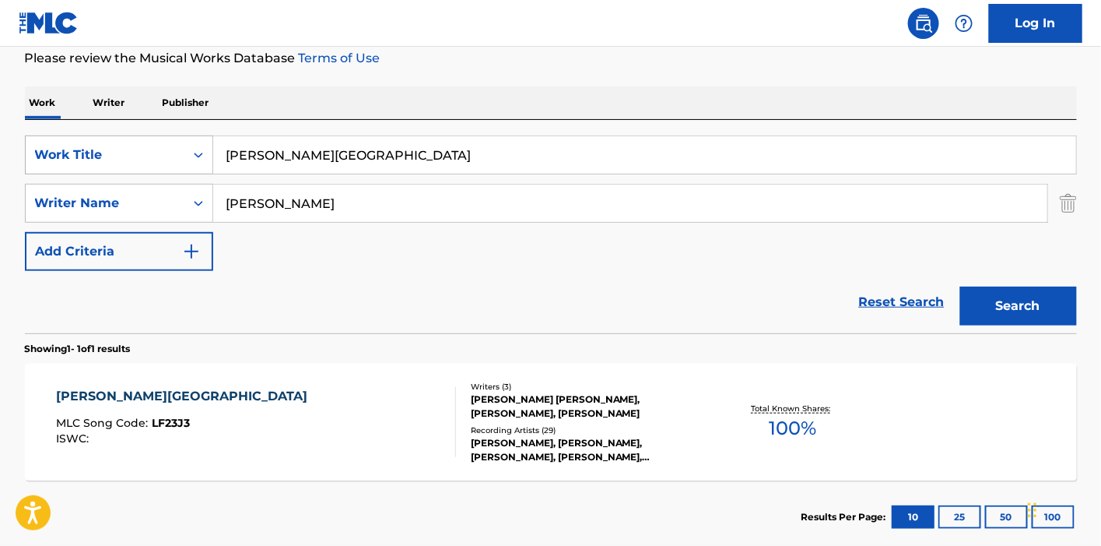
drag, startPoint x: 353, startPoint y: 159, endPoint x: 201, endPoint y: 166, distance: 152.7
click at [205, 163] on div "SearchWithCriteria477208df-14af-4b1d-a77d-624116b6bfa2 Work Title [PERSON_NAME]…" at bounding box center [551, 154] width 1052 height 39
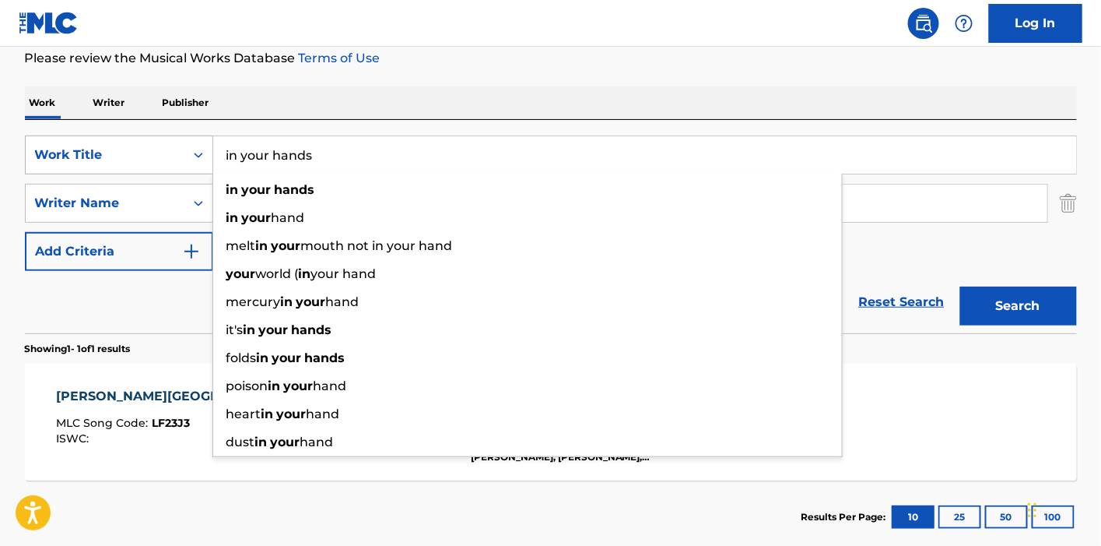
type input "in your hands"
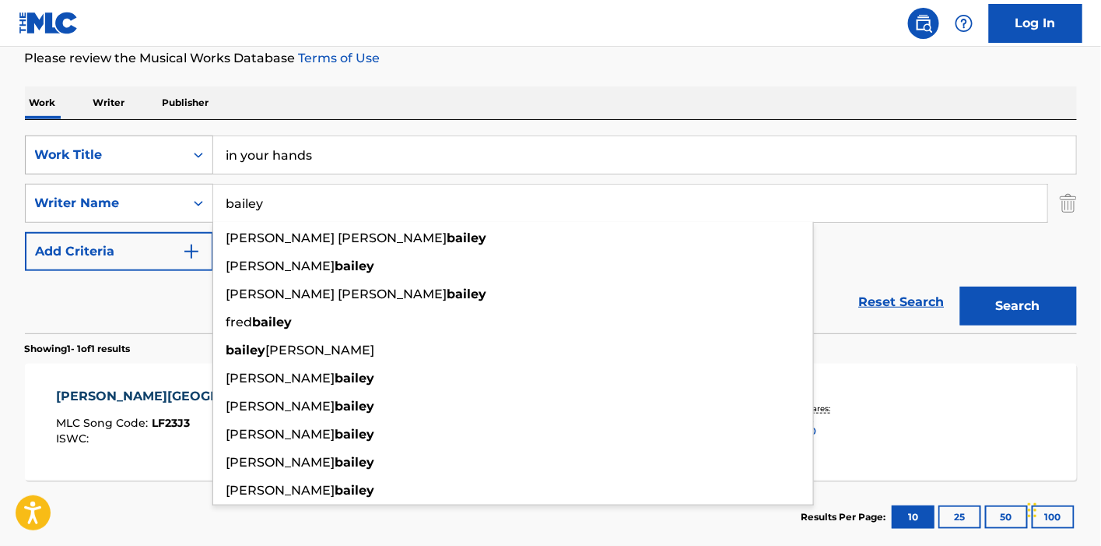
type input "bailey"
click at [960, 286] on button "Search" at bounding box center [1018, 305] width 117 height 39
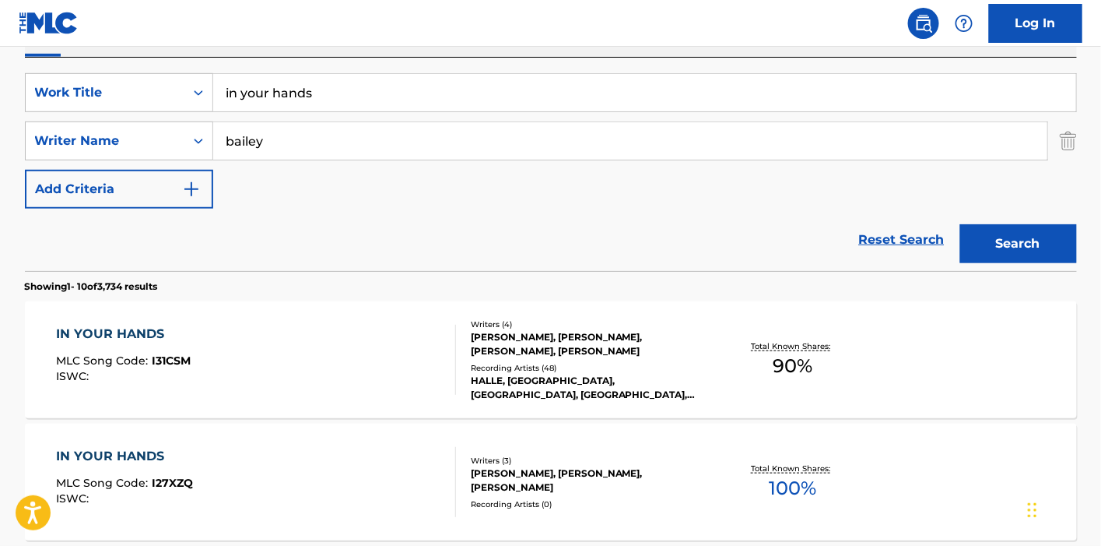
scroll to position [297, 0]
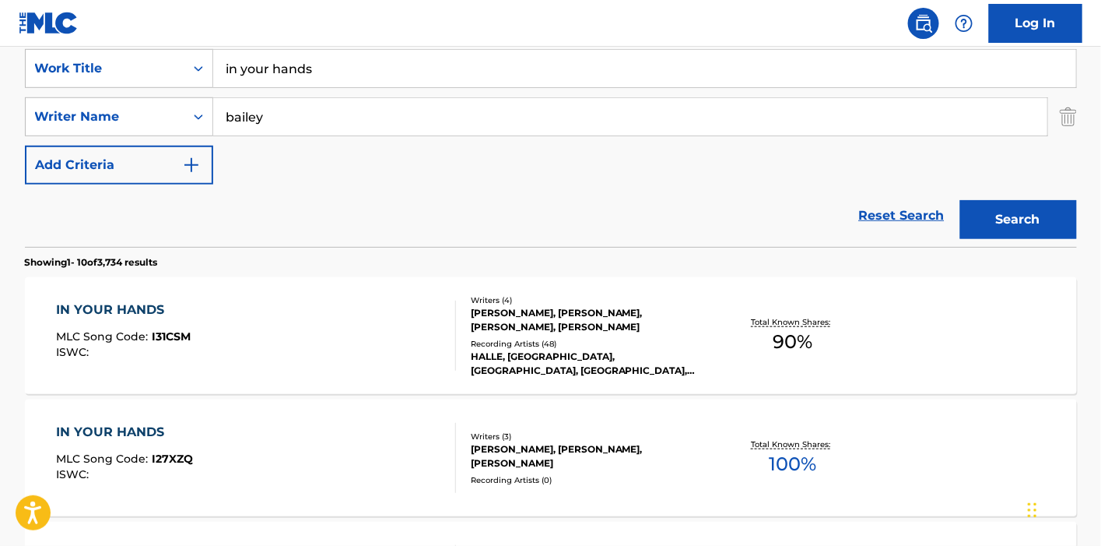
click at [520, 323] on div "[PERSON_NAME], [PERSON_NAME], [PERSON_NAME], [PERSON_NAME]" at bounding box center [588, 320] width 235 height 28
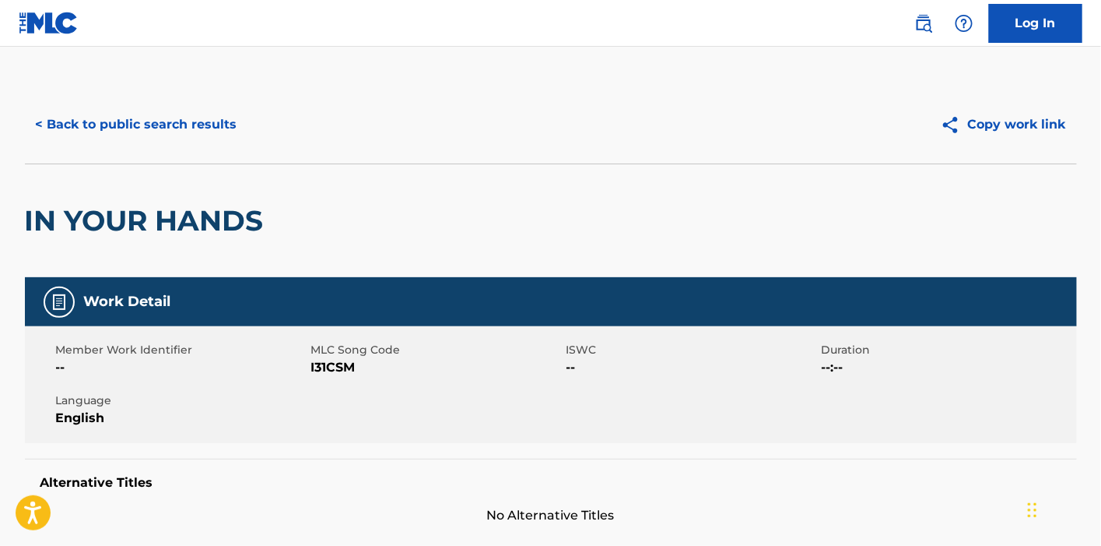
click at [186, 129] on button "< Back to public search results" at bounding box center [136, 124] width 223 height 39
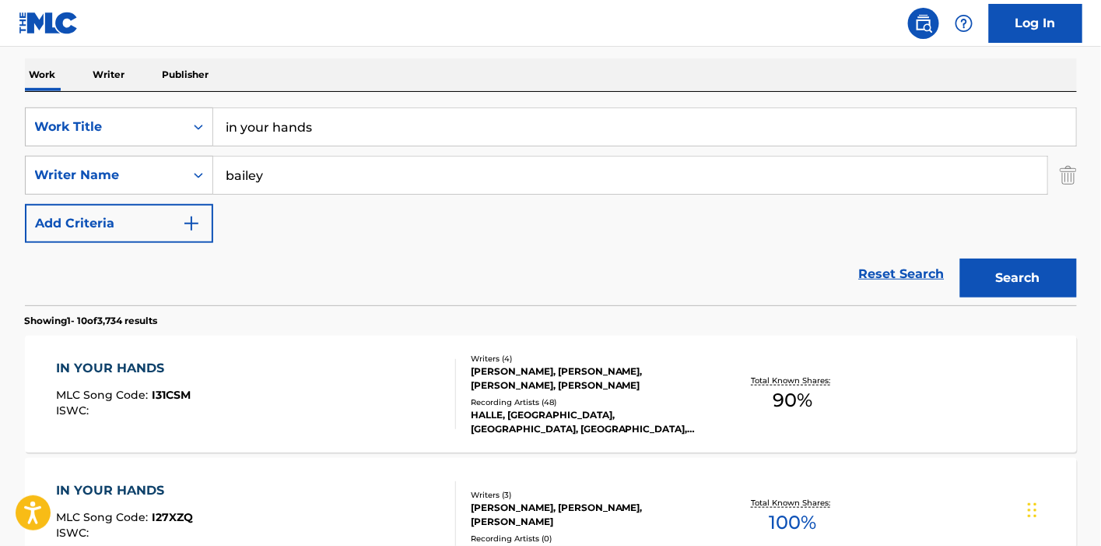
scroll to position [211, 0]
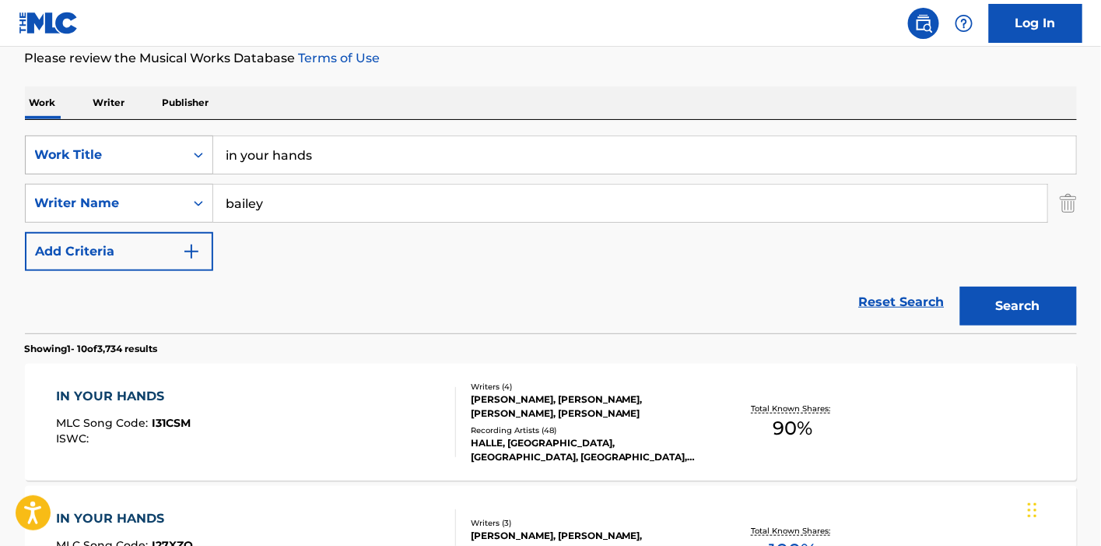
drag, startPoint x: 314, startPoint y: 156, endPoint x: 114, endPoint y: 156, distance: 200.0
click at [115, 156] on div "SearchWithCriteria477208df-14af-4b1d-a77d-624116b6bfa2 Work Title in your hands" at bounding box center [551, 154] width 1052 height 39
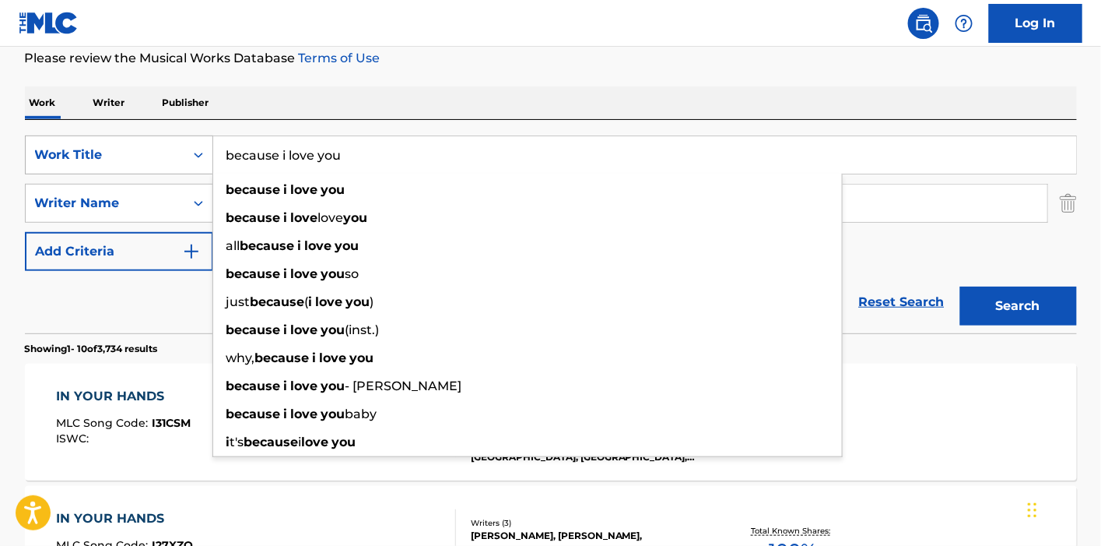
type input "because i love you"
click at [960, 286] on button "Search" at bounding box center [1018, 305] width 117 height 39
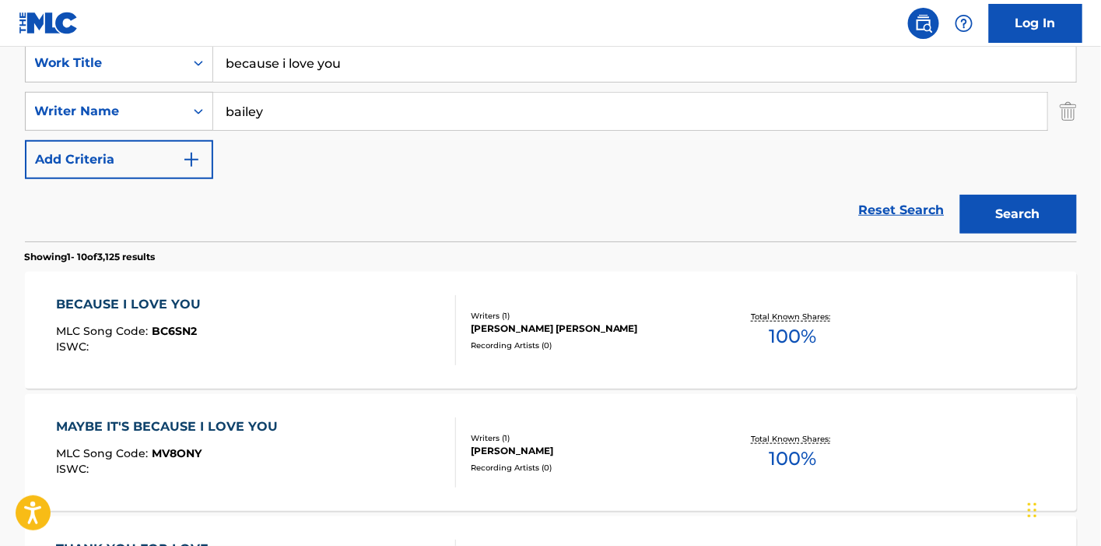
scroll to position [297, 0]
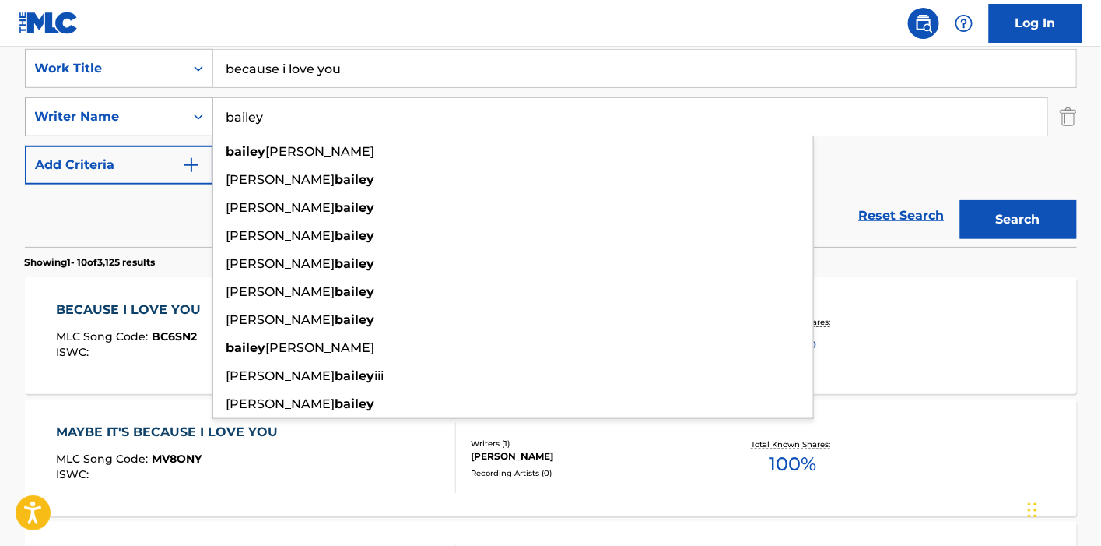
drag, startPoint x: 276, startPoint y: 121, endPoint x: 205, endPoint y: 121, distance: 70.8
click at [205, 121] on div "SearchWithCriteriac579b302-6214-4768-aad2-99bc6e0445d0 Writer Name [PERSON_NAME…" at bounding box center [551, 116] width 1052 height 39
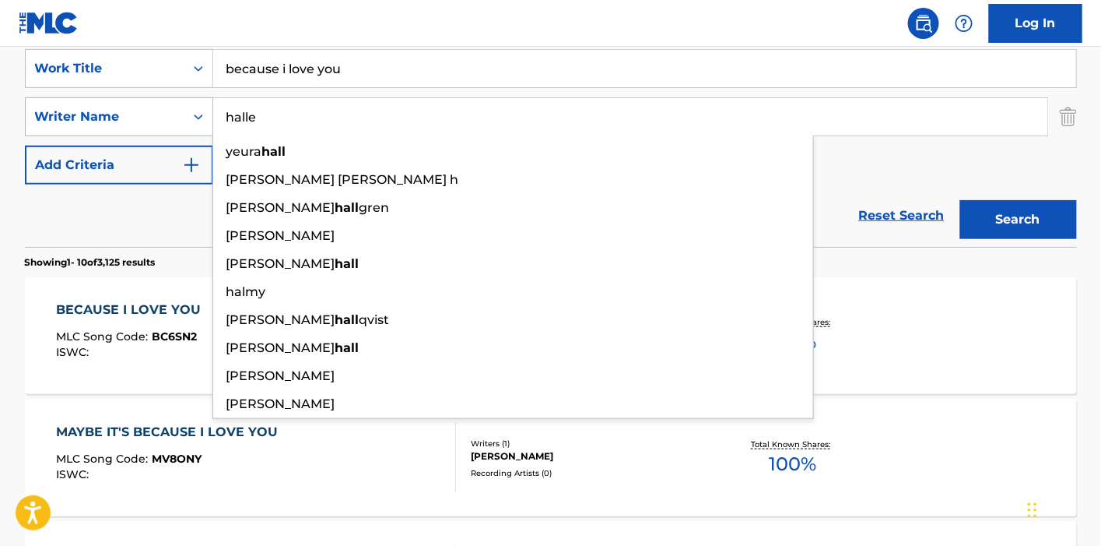
type input "halle"
click at [960, 200] on button "Search" at bounding box center [1018, 219] width 117 height 39
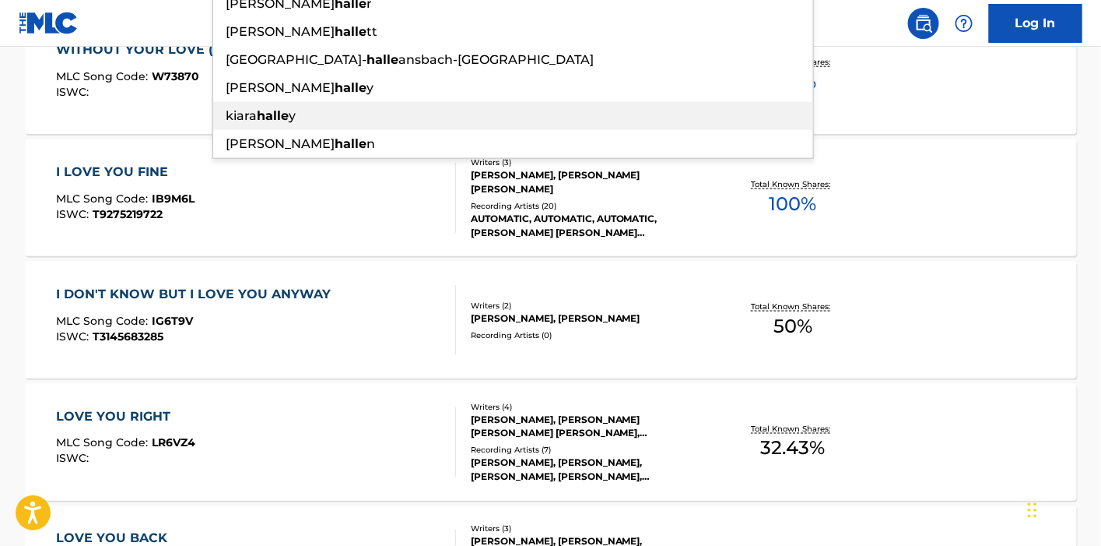
scroll to position [0, 0]
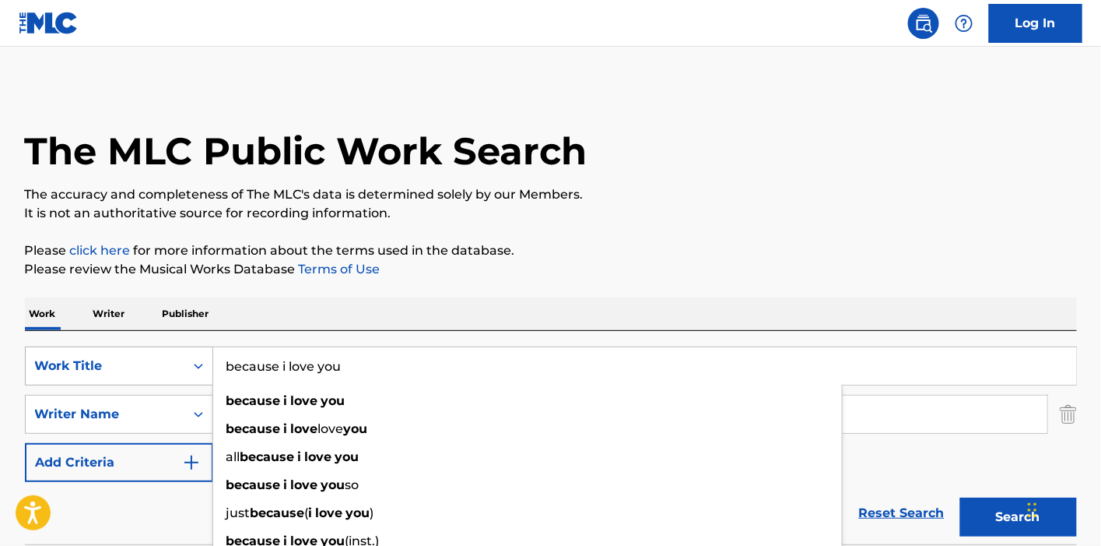
drag, startPoint x: 360, startPoint y: 377, endPoint x: 149, endPoint y: 370, distance: 211.0
click at [149, 370] on div "SearchWithCriteria477208df-14af-4b1d-a77d-624116b6bfa2 Work Title because i lov…" at bounding box center [551, 365] width 1052 height 39
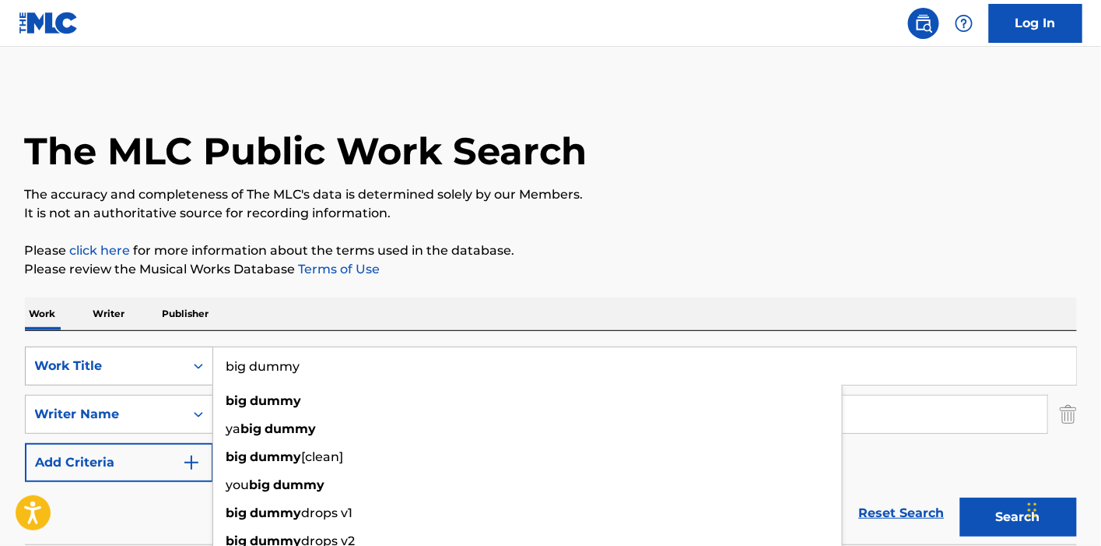
type input "big dummy"
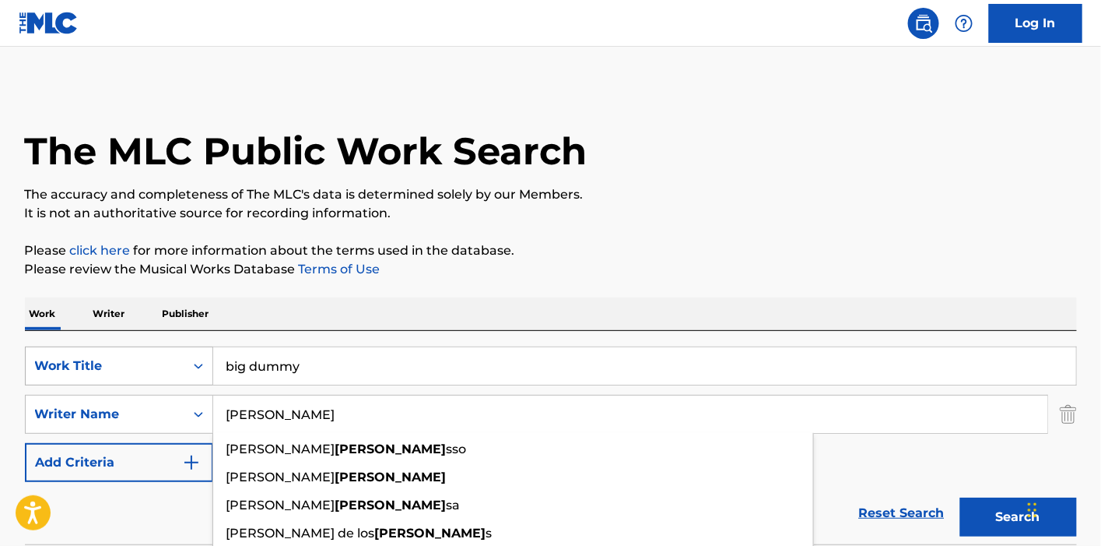
type input "[PERSON_NAME]"
click at [960, 497] on button "Search" at bounding box center [1018, 516] width 117 height 39
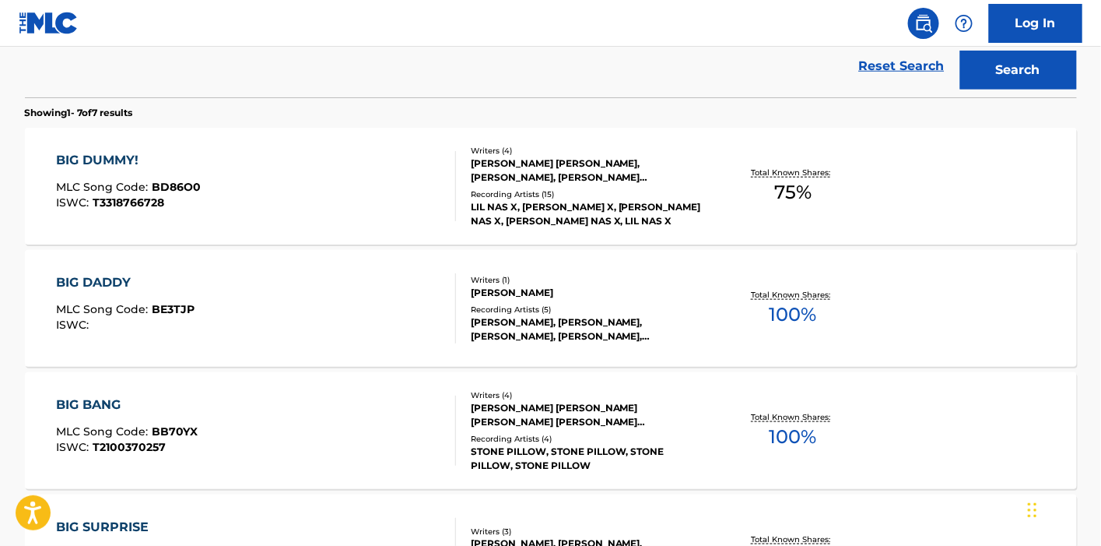
scroll to position [346, 0]
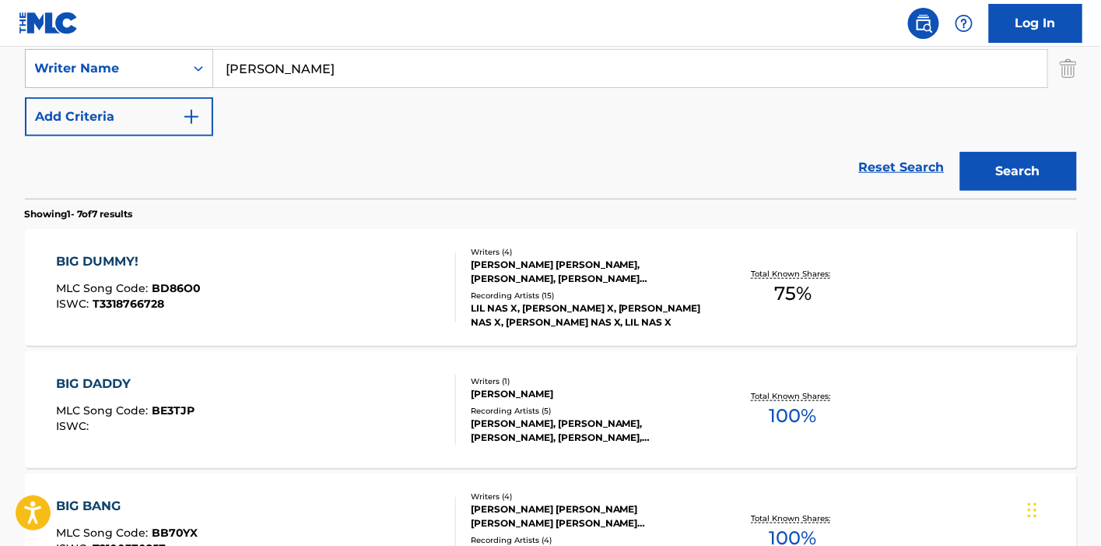
click at [458, 234] on div "BIG DUMMY! MLC Song Code : BD86O0 ISWC : T3318766728 Writers ( 4 ) [PERSON_NAME…" at bounding box center [551, 287] width 1052 height 117
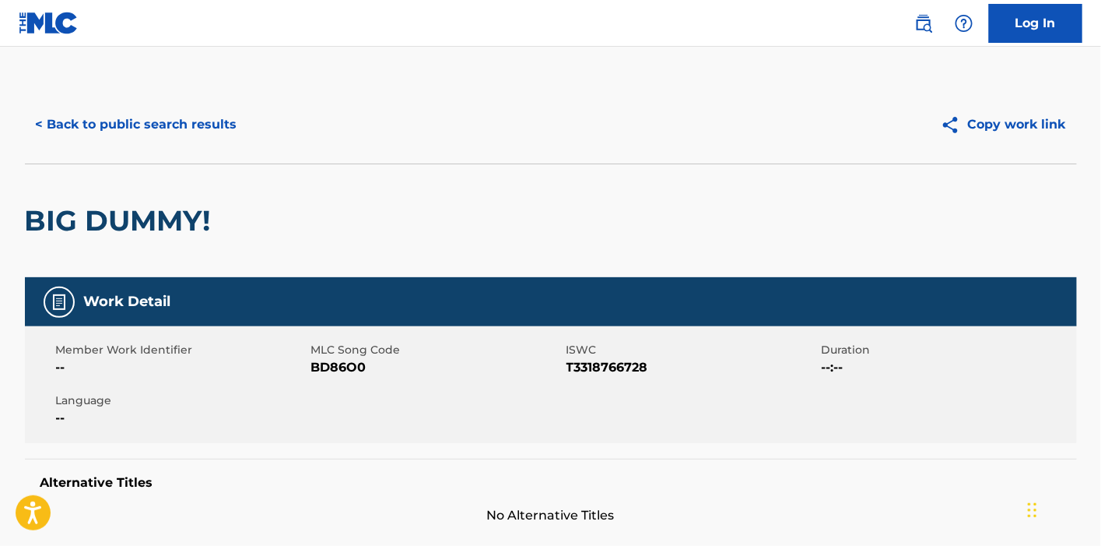
click at [79, 124] on button "< Back to public search results" at bounding box center [136, 124] width 223 height 39
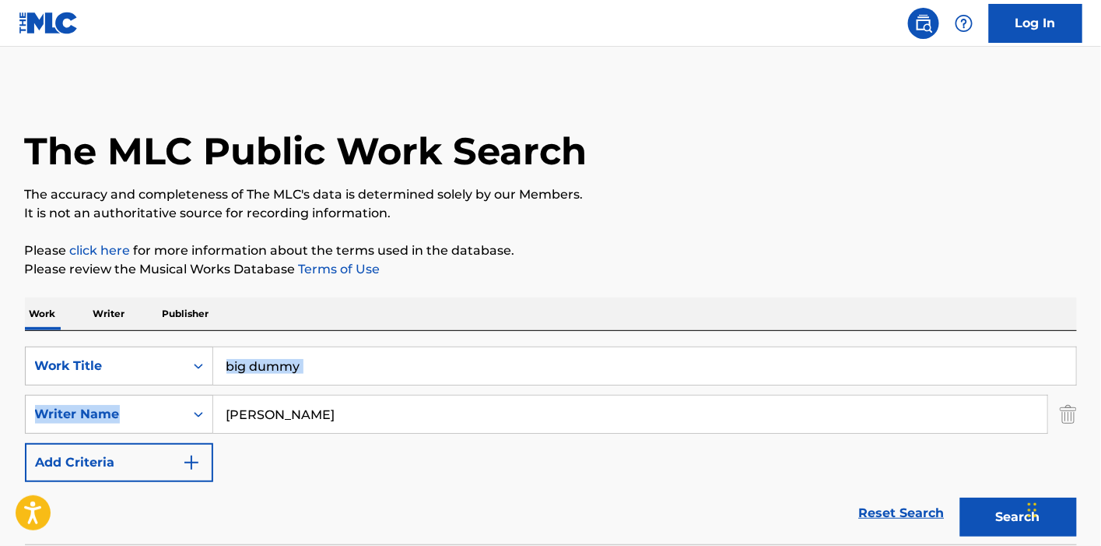
drag, startPoint x: 327, startPoint y: 385, endPoint x: 216, endPoint y: 382, distance: 111.3
click at [216, 382] on div "SearchWithCriteria477208df-14af-4b1d-a77d-624116b6bfa2 Work Title big dummy Sea…" at bounding box center [551, 413] width 1052 height 135
click at [403, 318] on div "Work Writer Publisher" at bounding box center [551, 313] width 1052 height 33
drag, startPoint x: 346, startPoint y: 360, endPoint x: 198, endPoint y: 360, distance: 148.6
click at [198, 360] on div "SearchWithCriteria477208df-14af-4b1d-a77d-624116b6bfa2 Work Title big dummy" at bounding box center [551, 365] width 1052 height 39
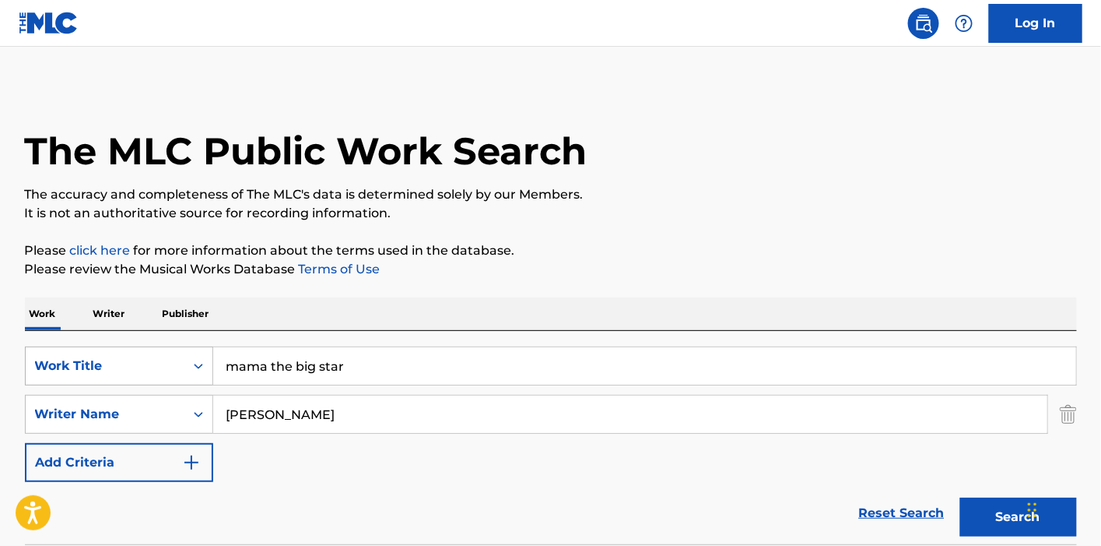
type input "mama the big star"
click at [960, 497] on button "Search" at bounding box center [1018, 516] width 117 height 39
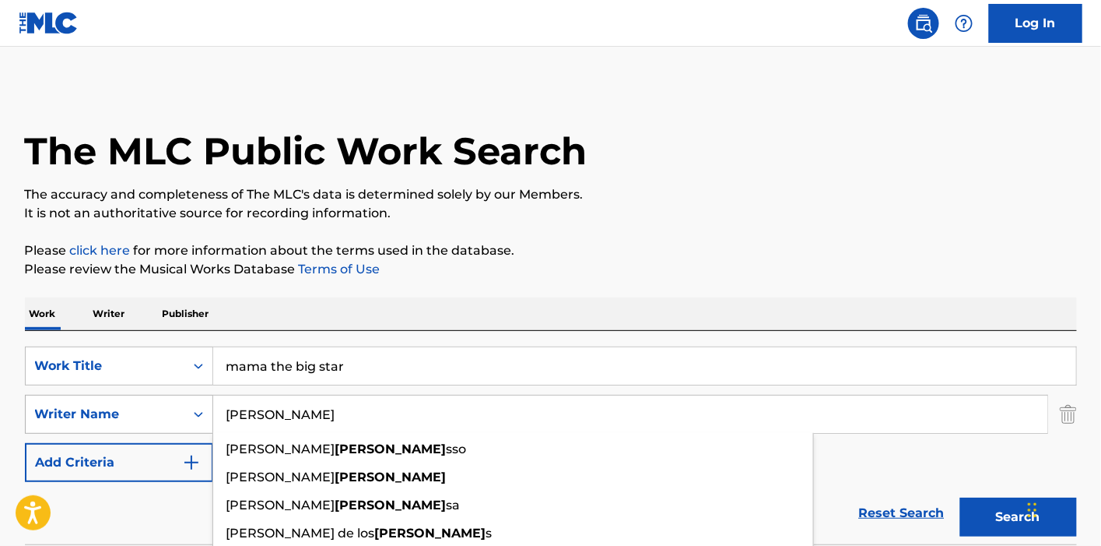
drag, startPoint x: 289, startPoint y: 409, endPoint x: 197, endPoint y: 412, distance: 91.9
click at [197, 412] on div "SearchWithCriteriac579b302-6214-4768-aad2-99bc6e0445d0 Writer Name [PERSON_NAME…" at bounding box center [551, 414] width 1052 height 39
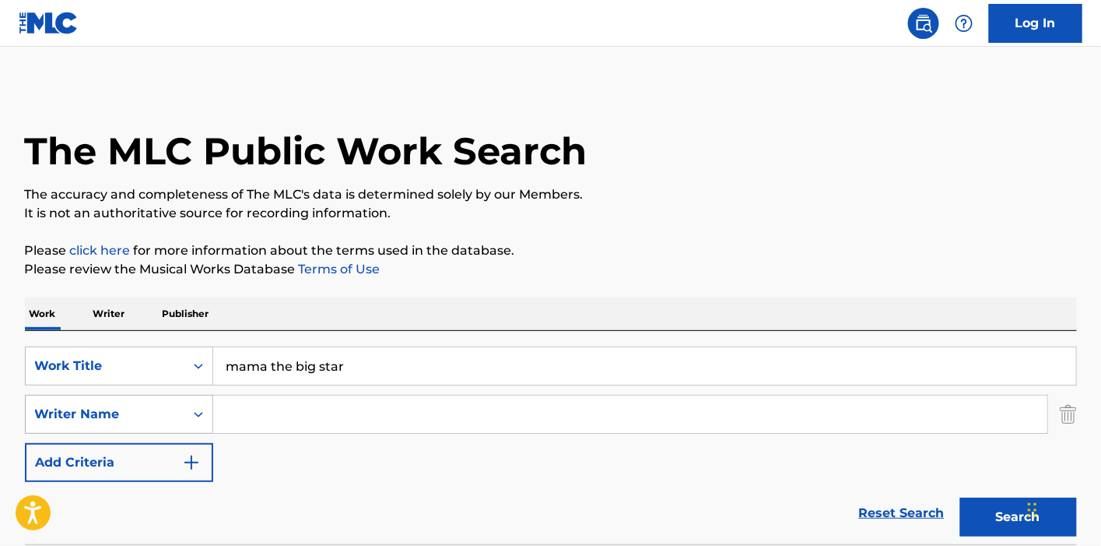
click at [960, 497] on button "Search" at bounding box center [1018, 516] width 117 height 39
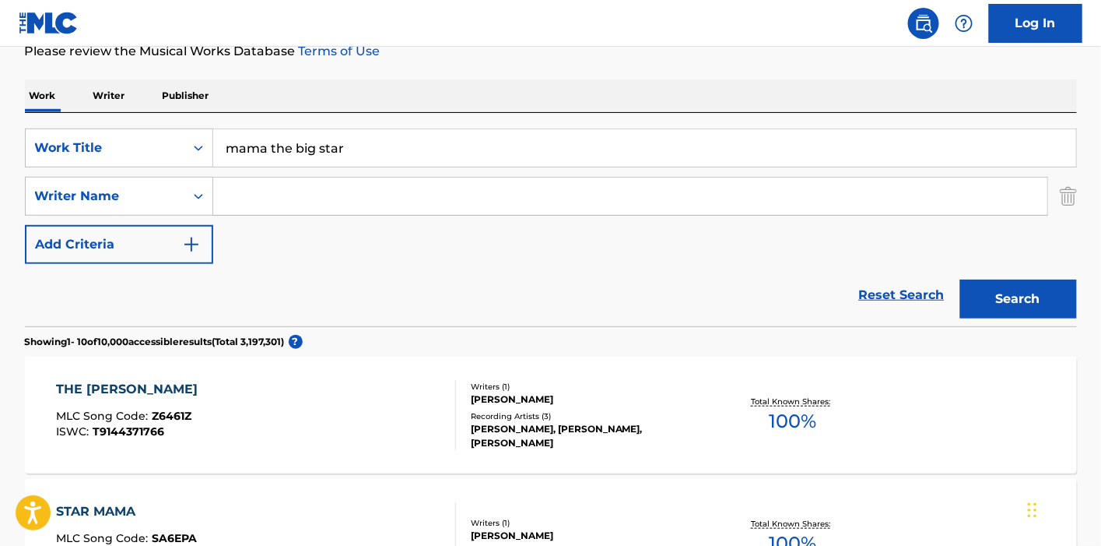
scroll to position [195, 0]
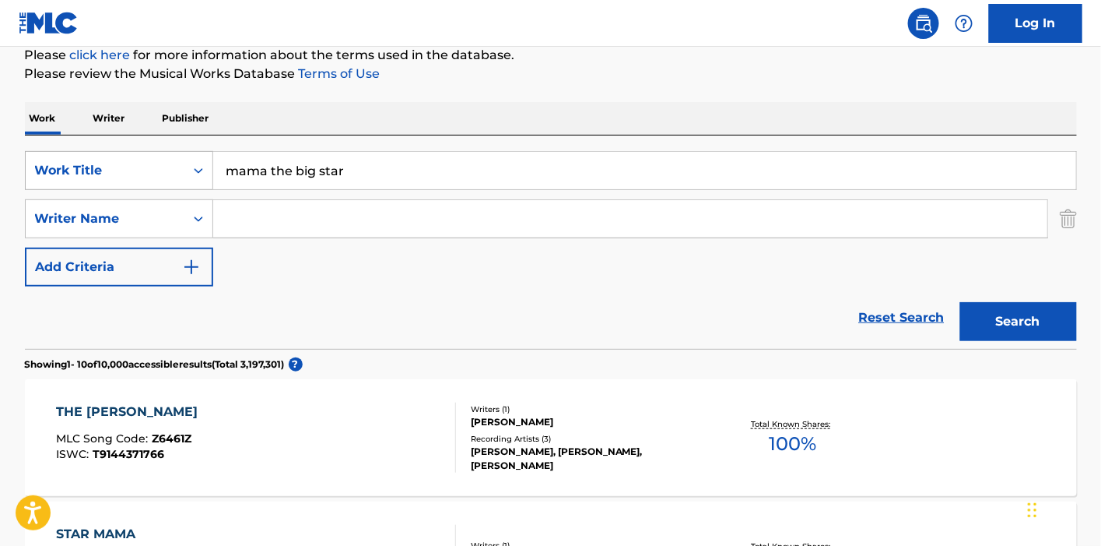
drag, startPoint x: 375, startPoint y: 174, endPoint x: 102, endPoint y: 158, distance: 273.7
click at [102, 158] on div "SearchWithCriteria477208df-14af-4b1d-a77d-624116b6bfa2 Work Title mama the big …" at bounding box center [551, 170] width 1052 height 39
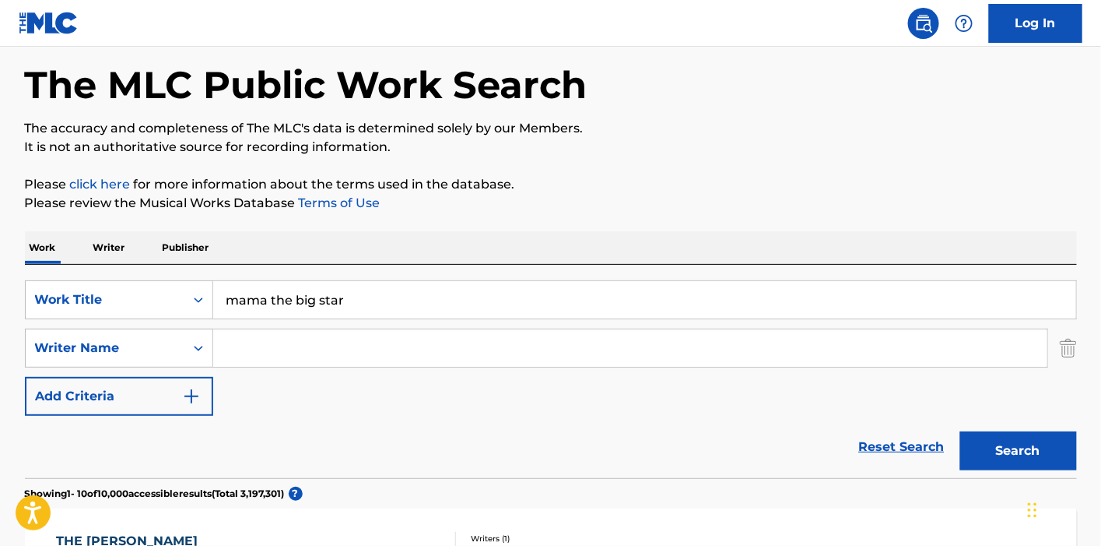
scroll to position [0, 0]
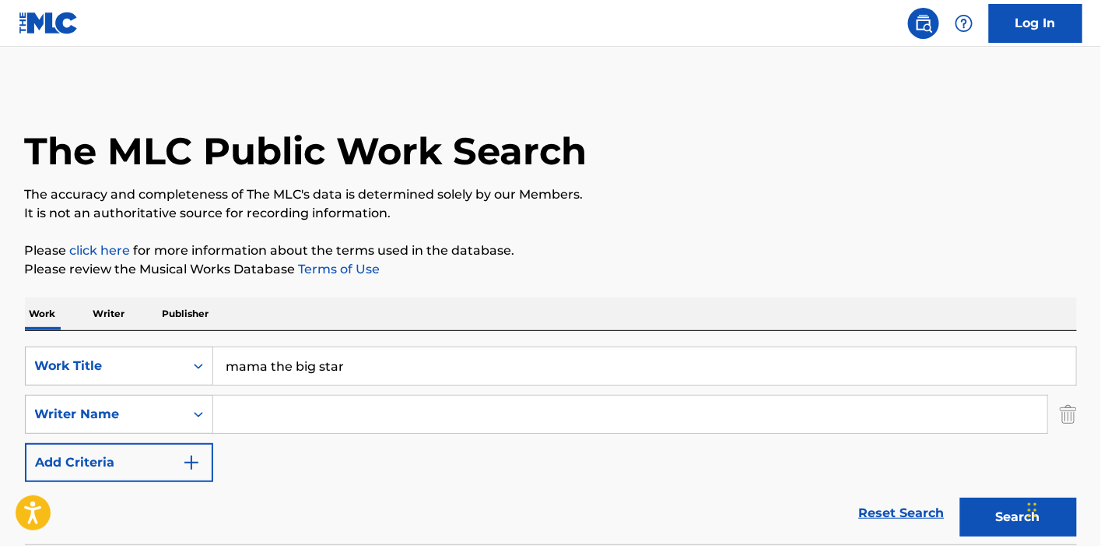
click at [130, 307] on div "Work Writer Publisher" at bounding box center [551, 313] width 1052 height 33
click at [111, 311] on p "Writer" at bounding box center [109, 313] width 41 height 33
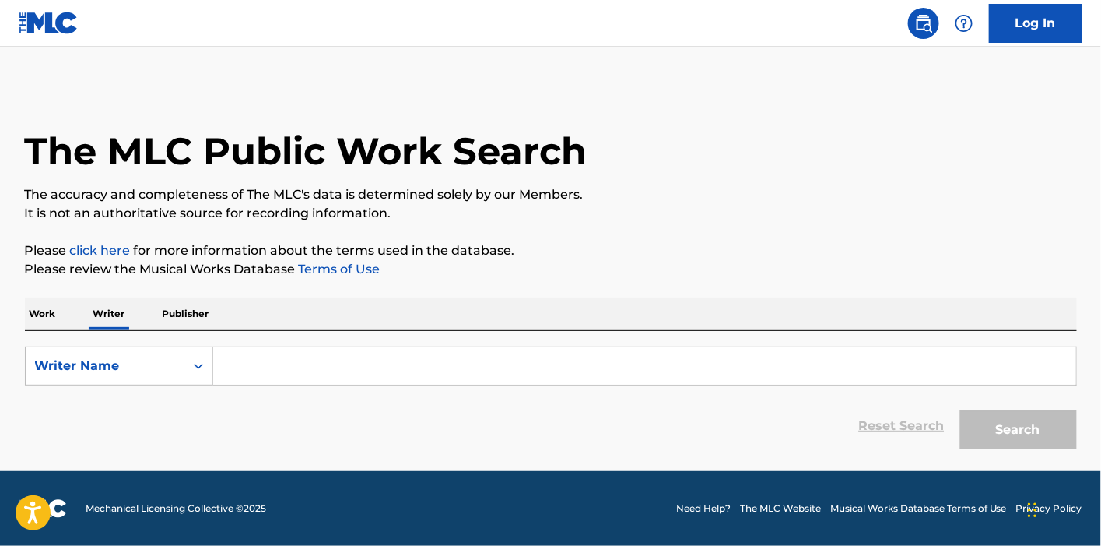
click at [369, 377] on input "Search Form" at bounding box center [644, 365] width 863 height 37
paste input "[PERSON_NAME] Building / FeelTrip Records"
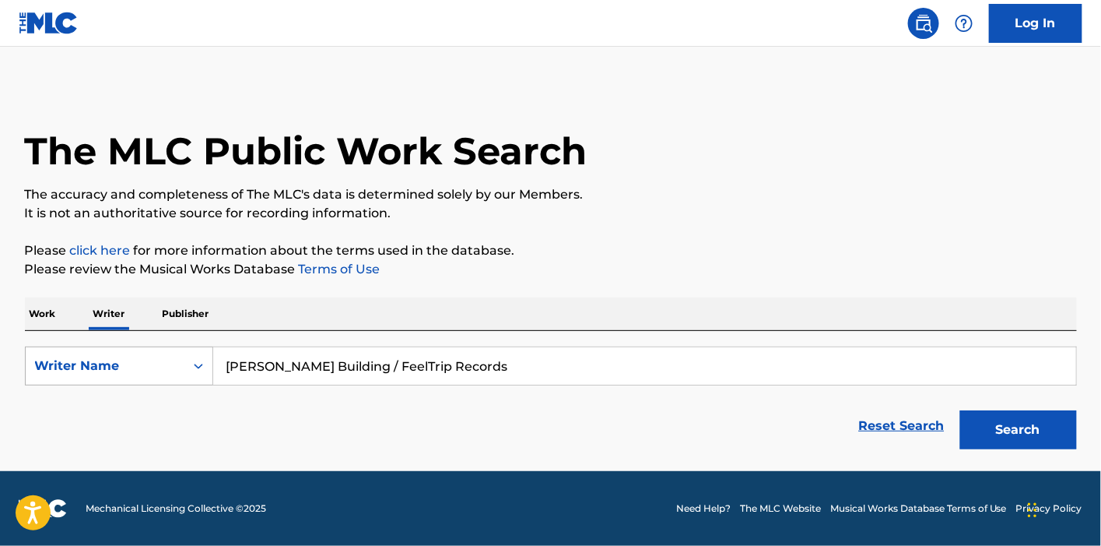
drag, startPoint x: 437, startPoint y: 372, endPoint x: 147, endPoint y: 355, distance: 290.0
click at [147, 355] on div "SearchWithCriteria2a999032-7050-4b72-badc-fb4dd0eefdf7 Writer Name [PERSON_NAME…" at bounding box center [551, 365] width 1052 height 39
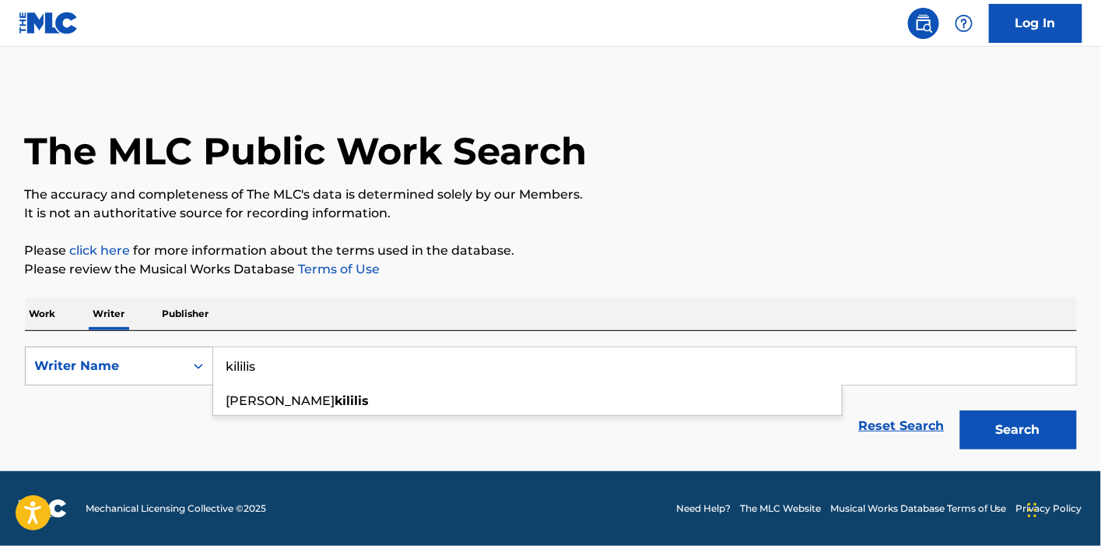
type input "kililis"
click at [960, 410] on button "Search" at bounding box center [1018, 429] width 117 height 39
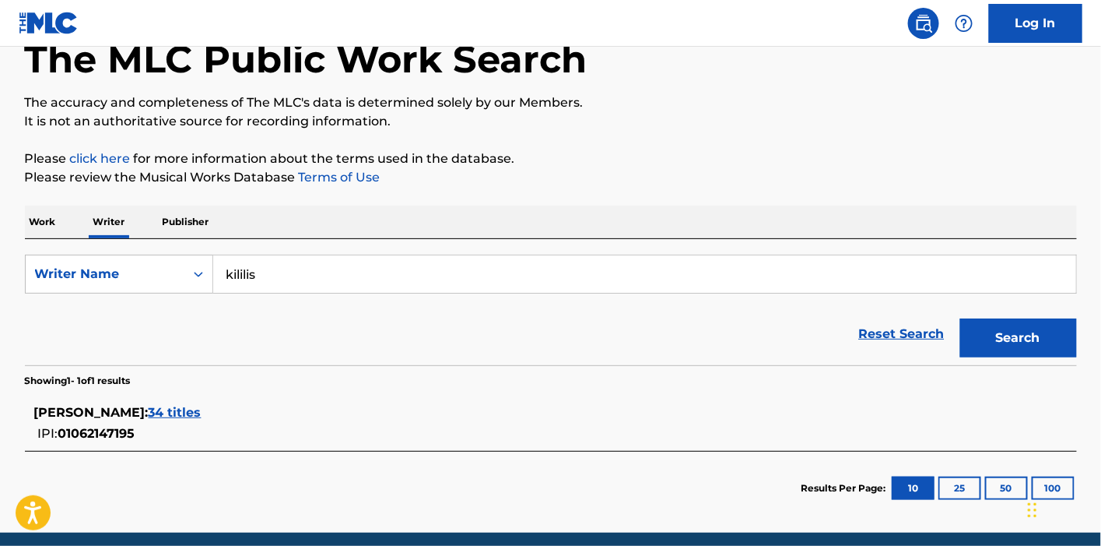
scroll to position [151, 0]
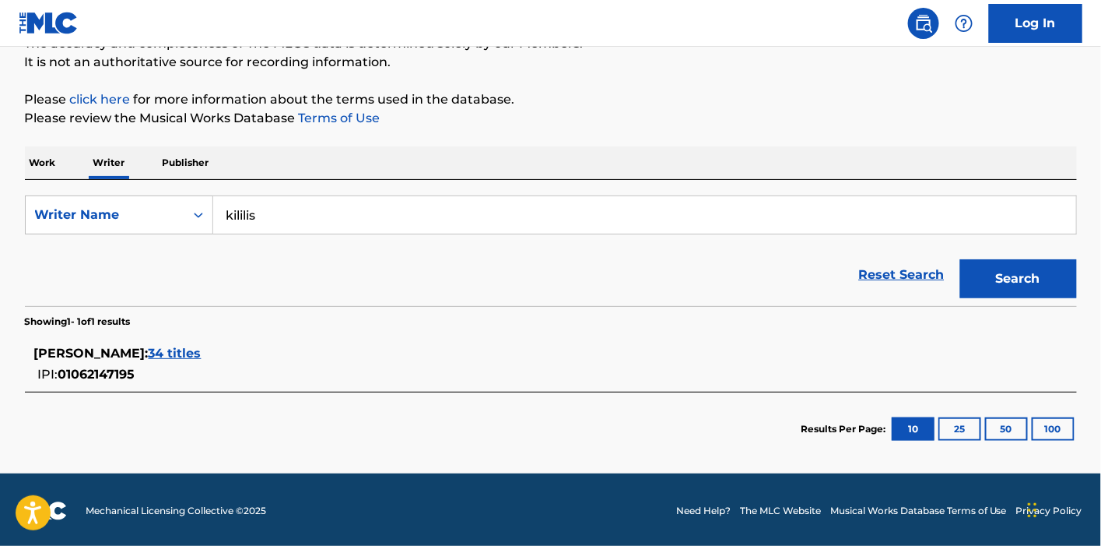
click at [165, 363] on div "[PERSON_NAME] : 34 titles IPI: 01062147195" at bounding box center [530, 364] width 993 height 40
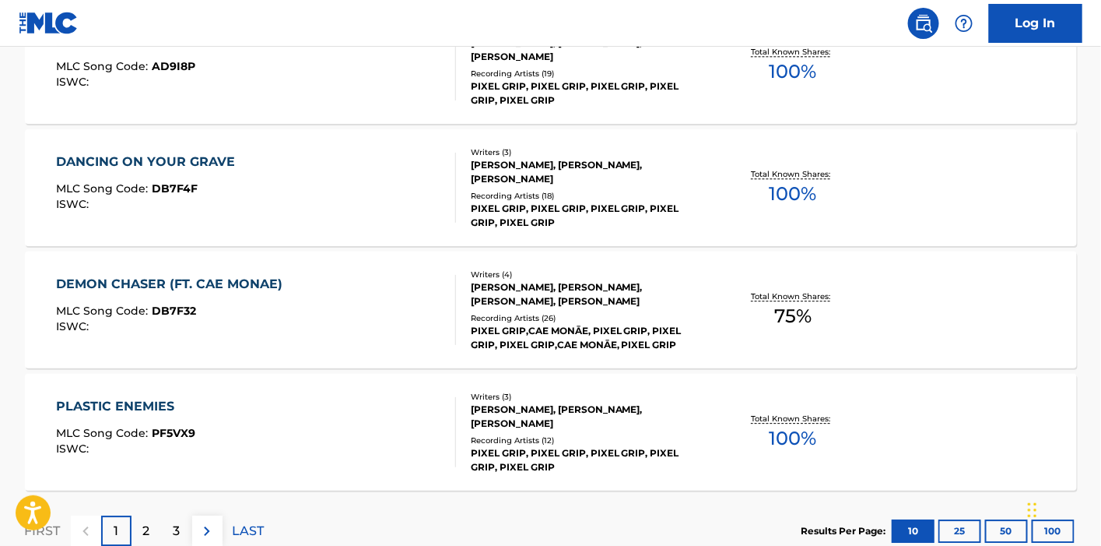
scroll to position [1276, 0]
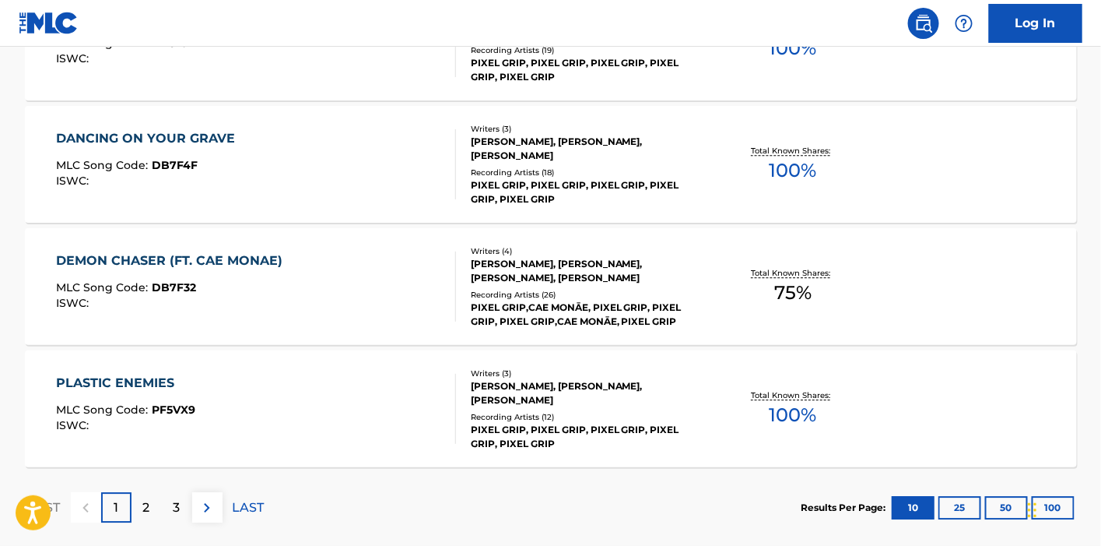
click at [134, 510] on div "2" at bounding box center [147, 507] width 30 height 30
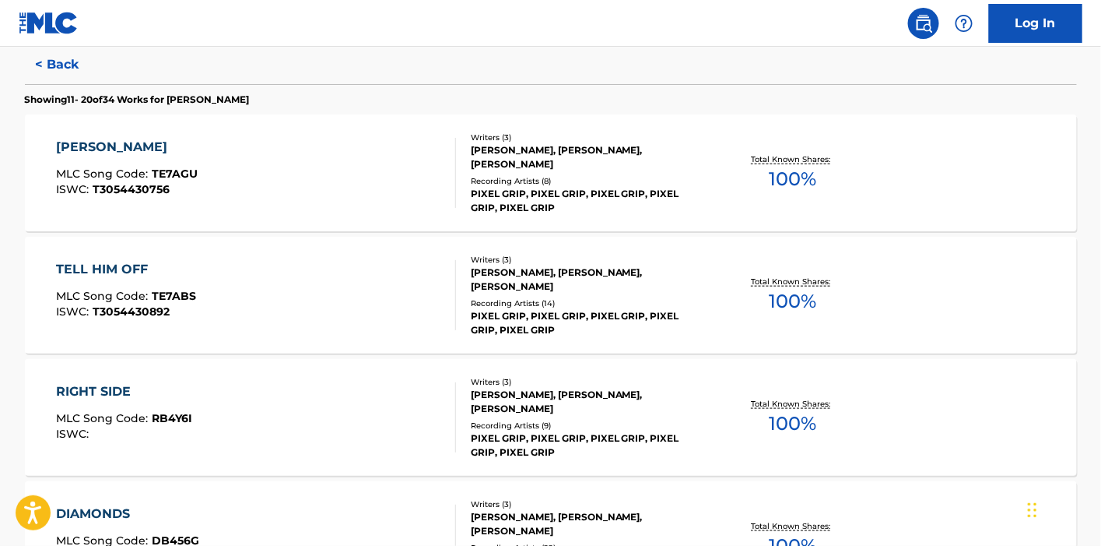
scroll to position [406, 0]
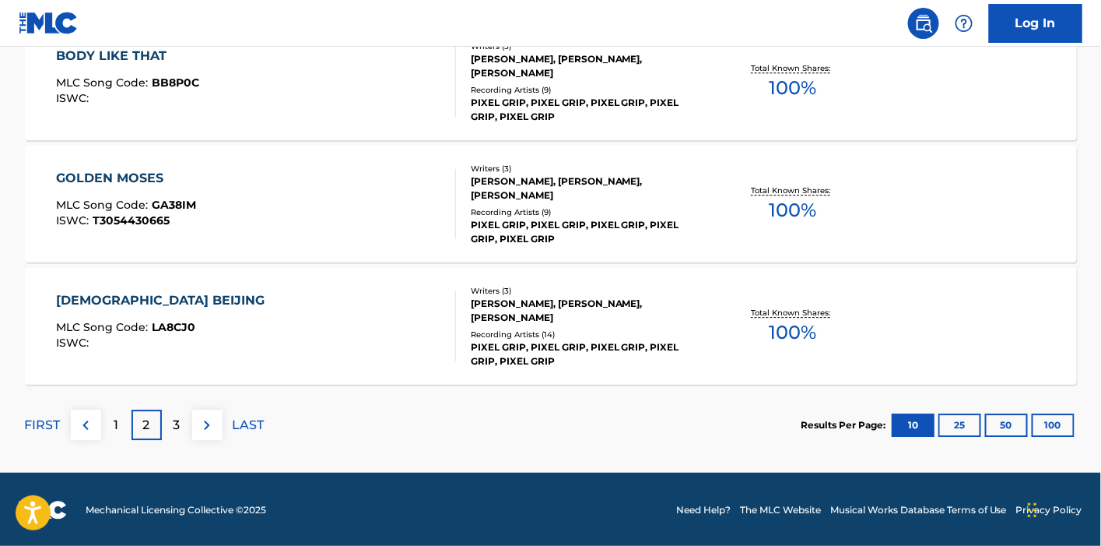
click at [181, 419] on div "3" at bounding box center [177, 424] width 30 height 30
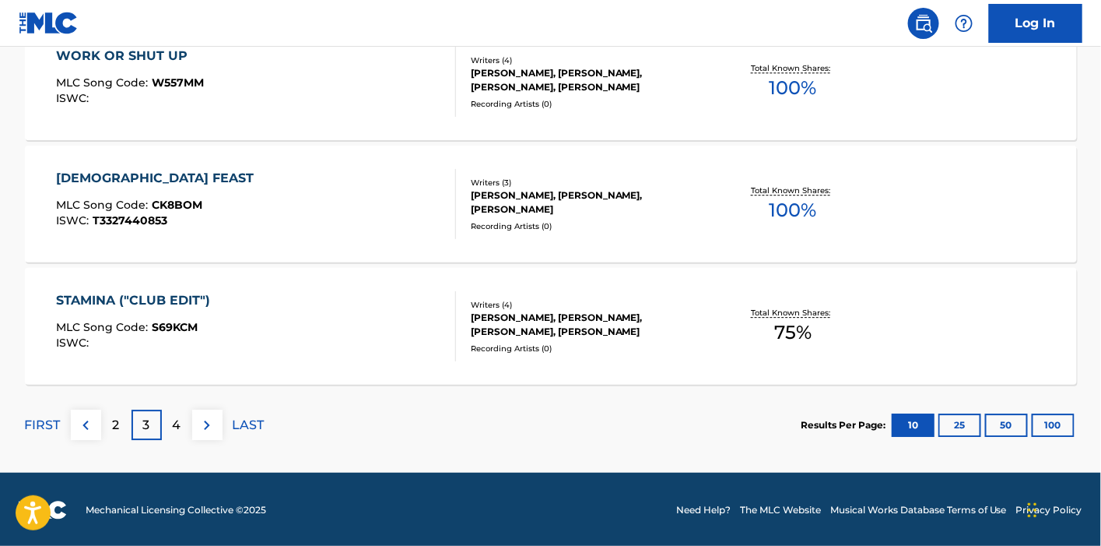
click at [114, 430] on p "2" at bounding box center [116, 425] width 7 height 19
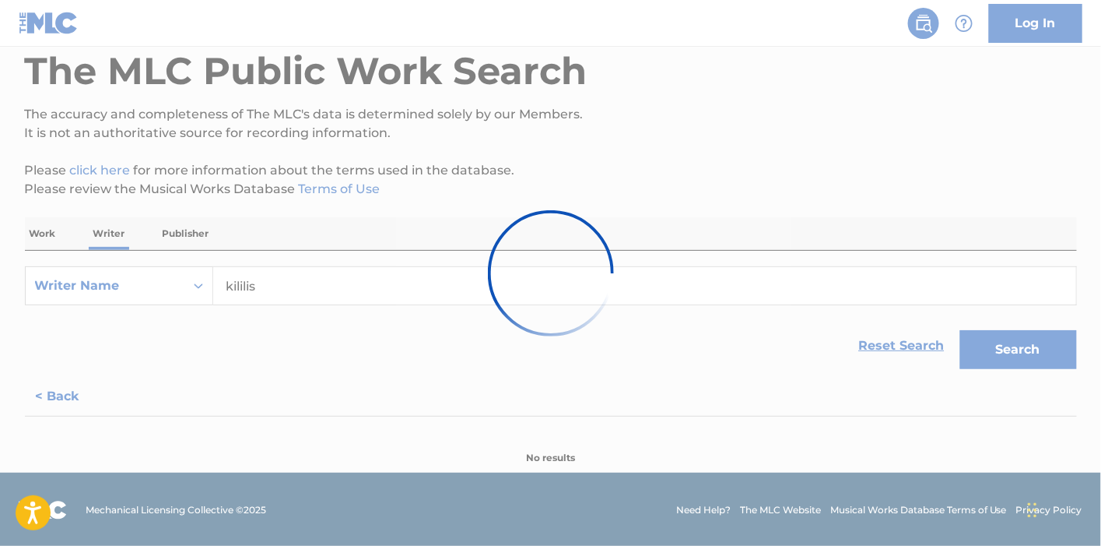
scroll to position [1358, 0]
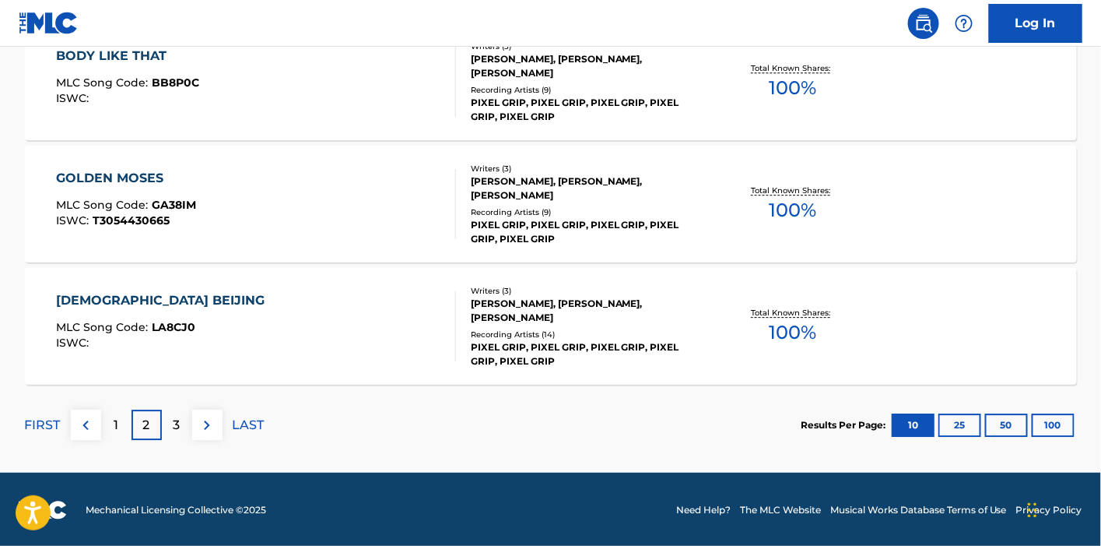
click at [116, 419] on p "1" at bounding box center [116, 425] width 5 height 19
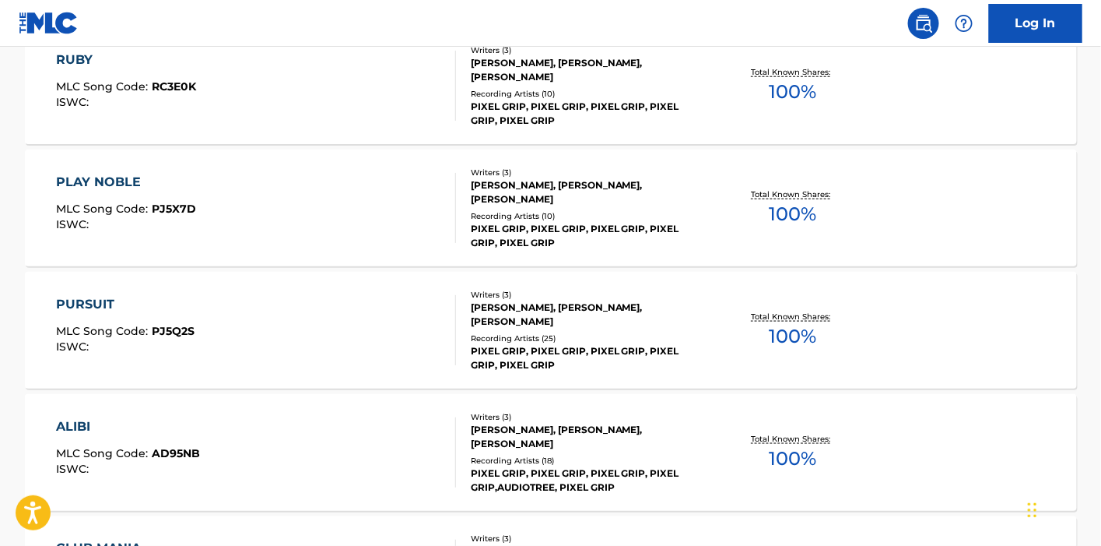
scroll to position [493, 0]
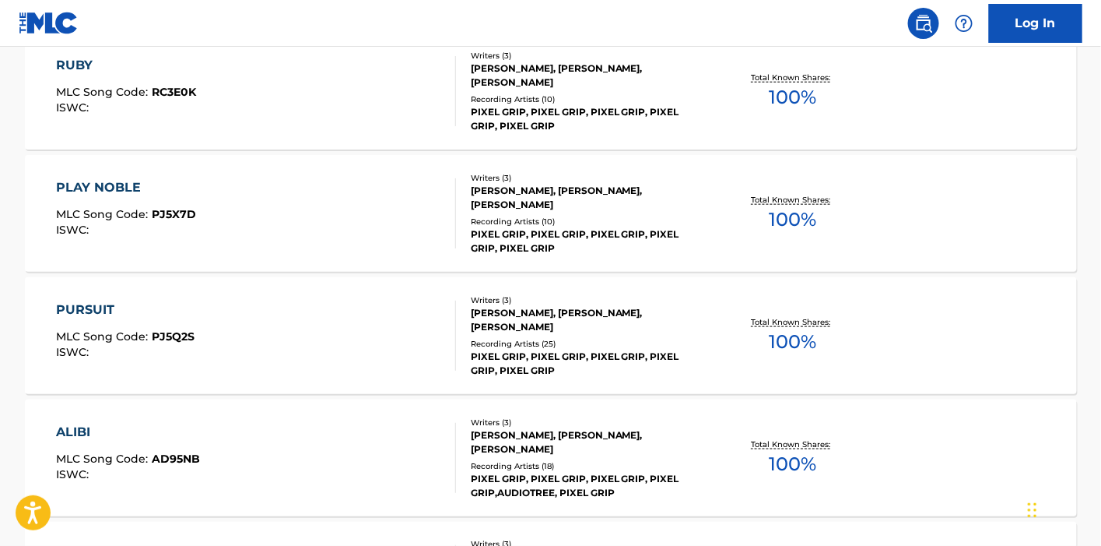
click at [118, 321] on div "PURSUIT MLC Song Code : PJ5Q2S ISWC :" at bounding box center [125, 335] width 139 height 70
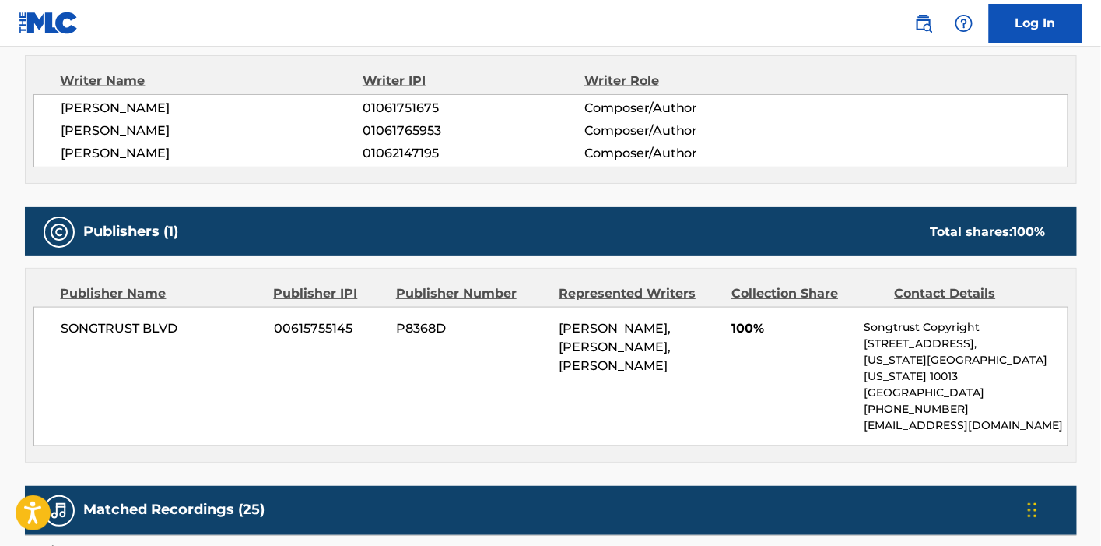
scroll to position [346, 0]
